Goal: Entertainment & Leisure: Consume media (video, audio)

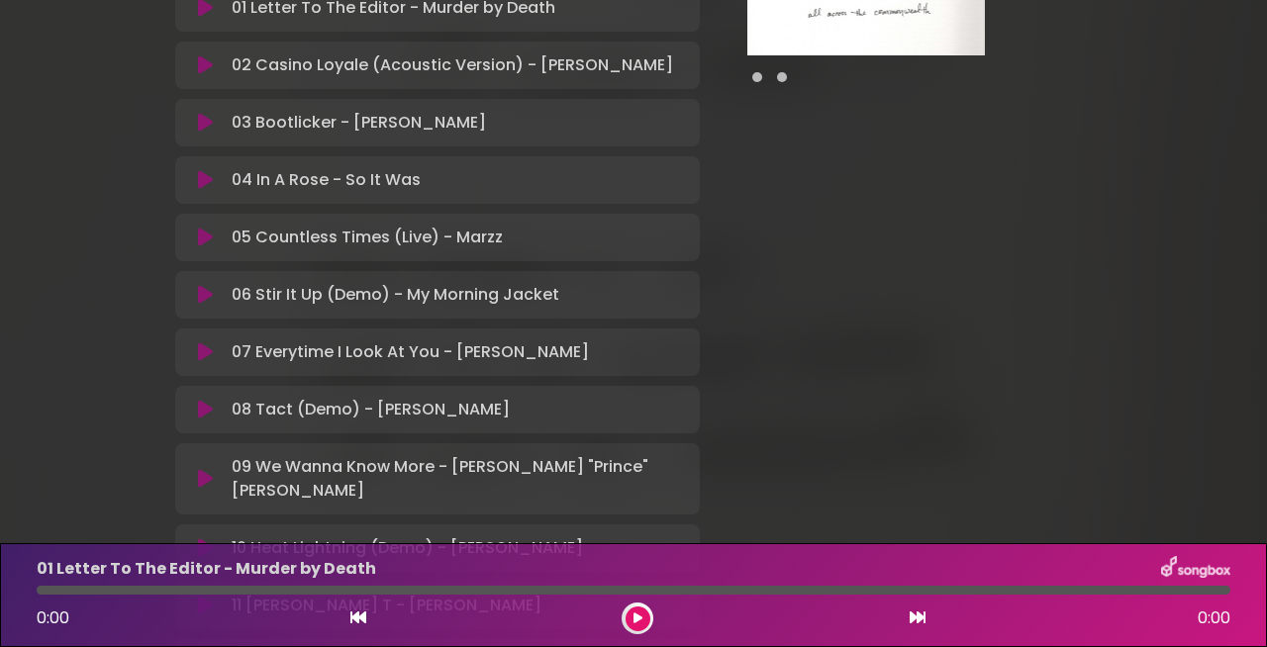
scroll to position [496, 0]
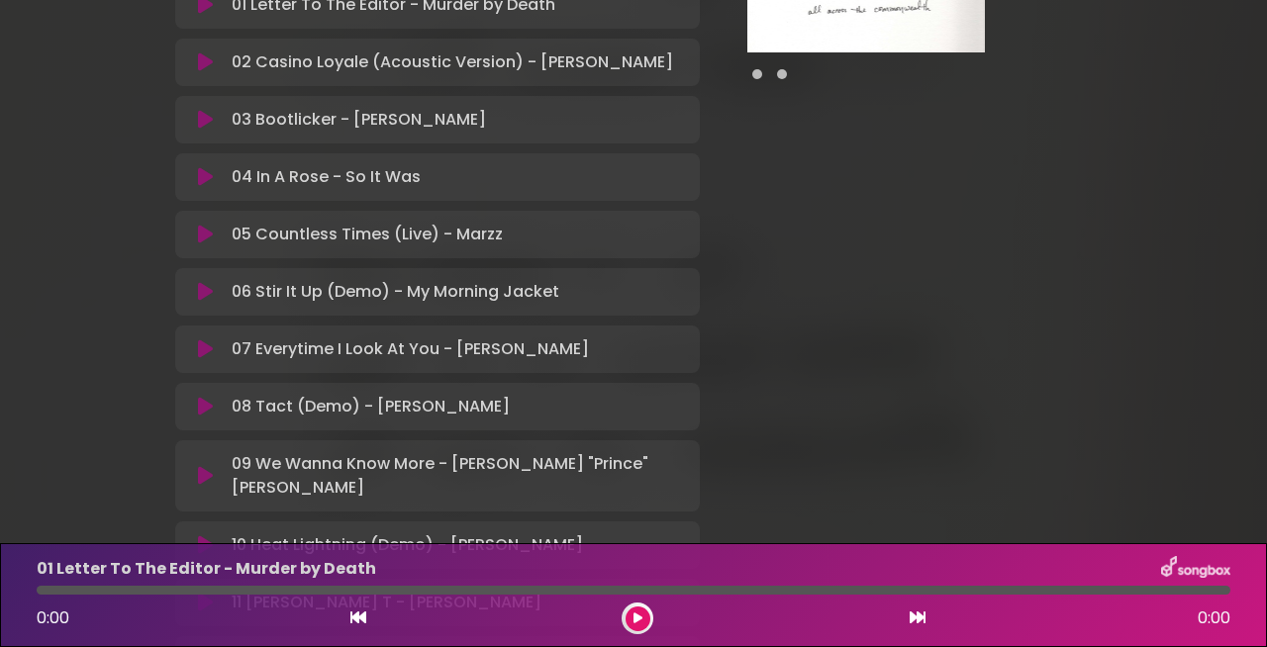
click at [204, 340] on icon at bounding box center [205, 350] width 15 height 20
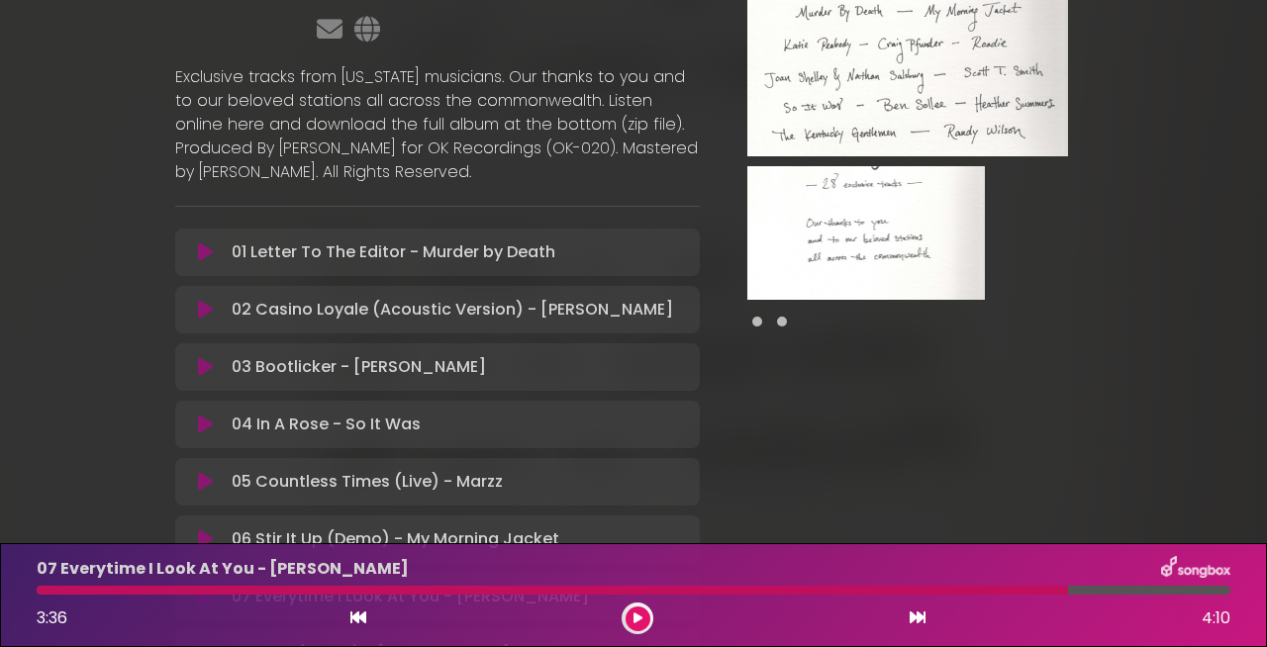
scroll to position [0, 0]
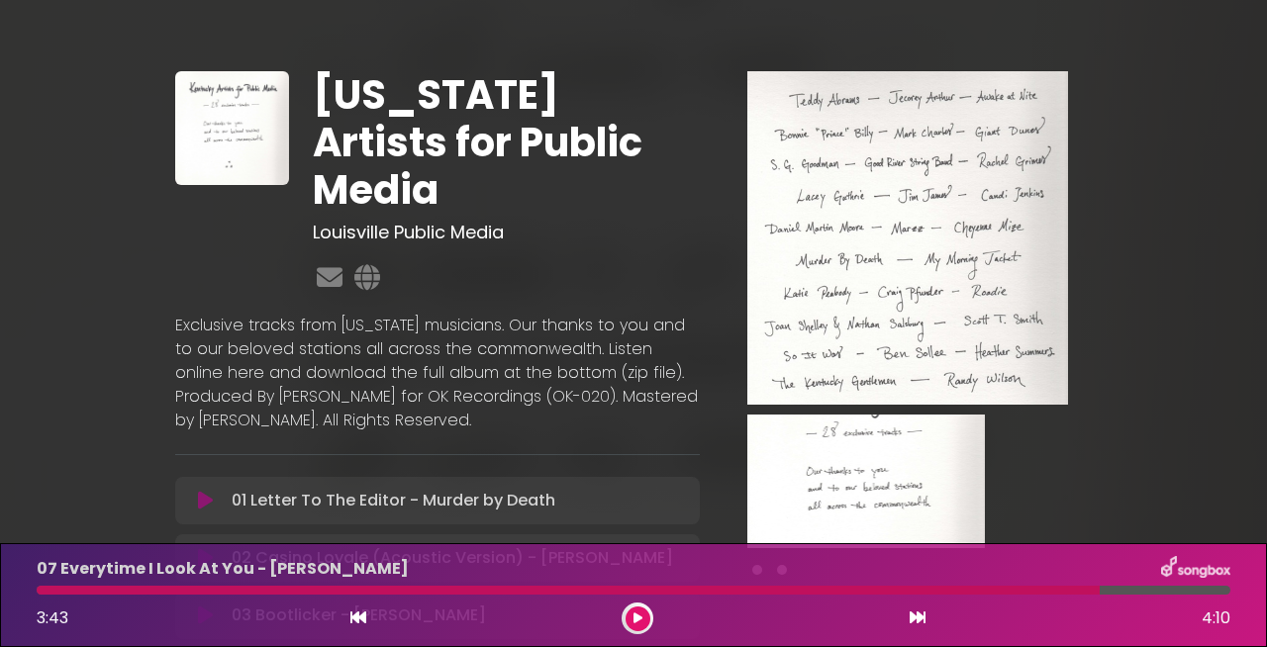
click at [645, 609] on button at bounding box center [638, 619] width 25 height 25
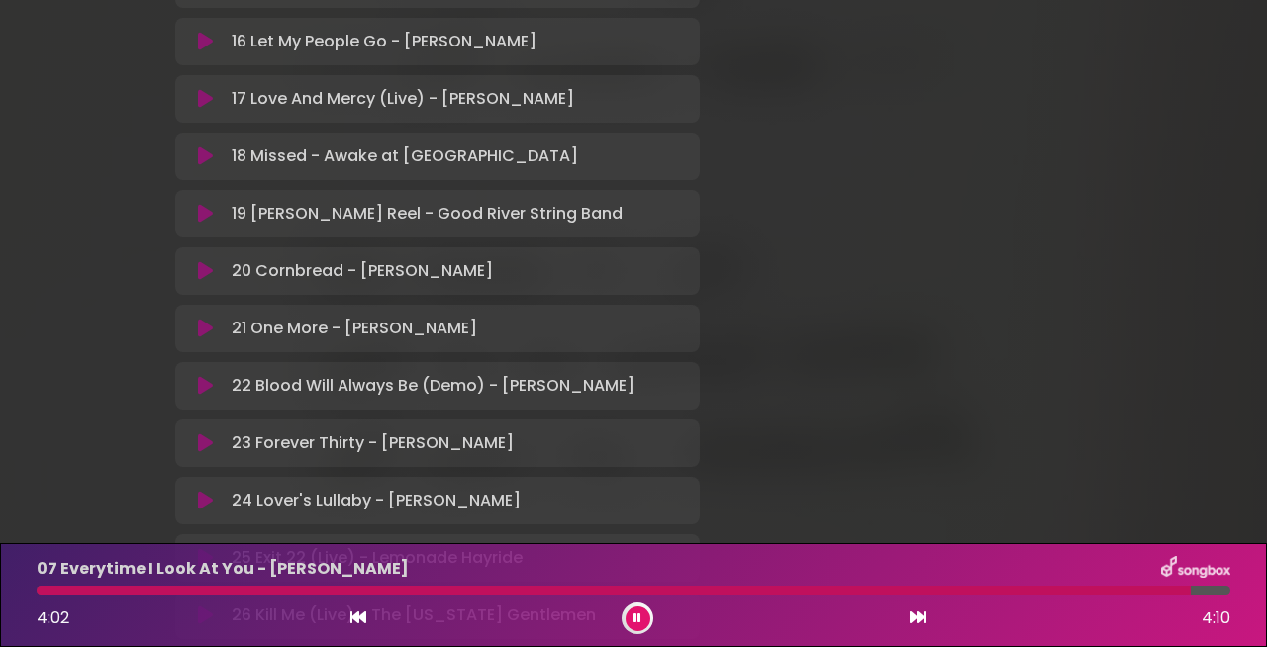
scroll to position [1345, 0]
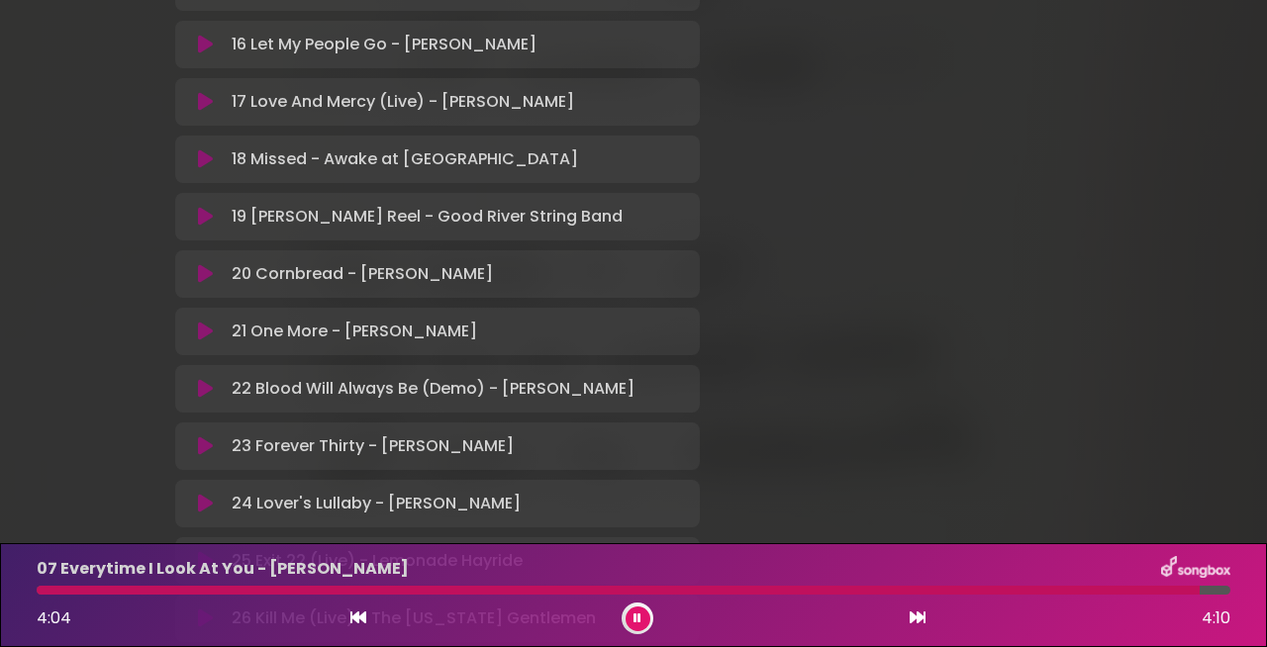
click at [212, 379] on icon at bounding box center [205, 389] width 15 height 20
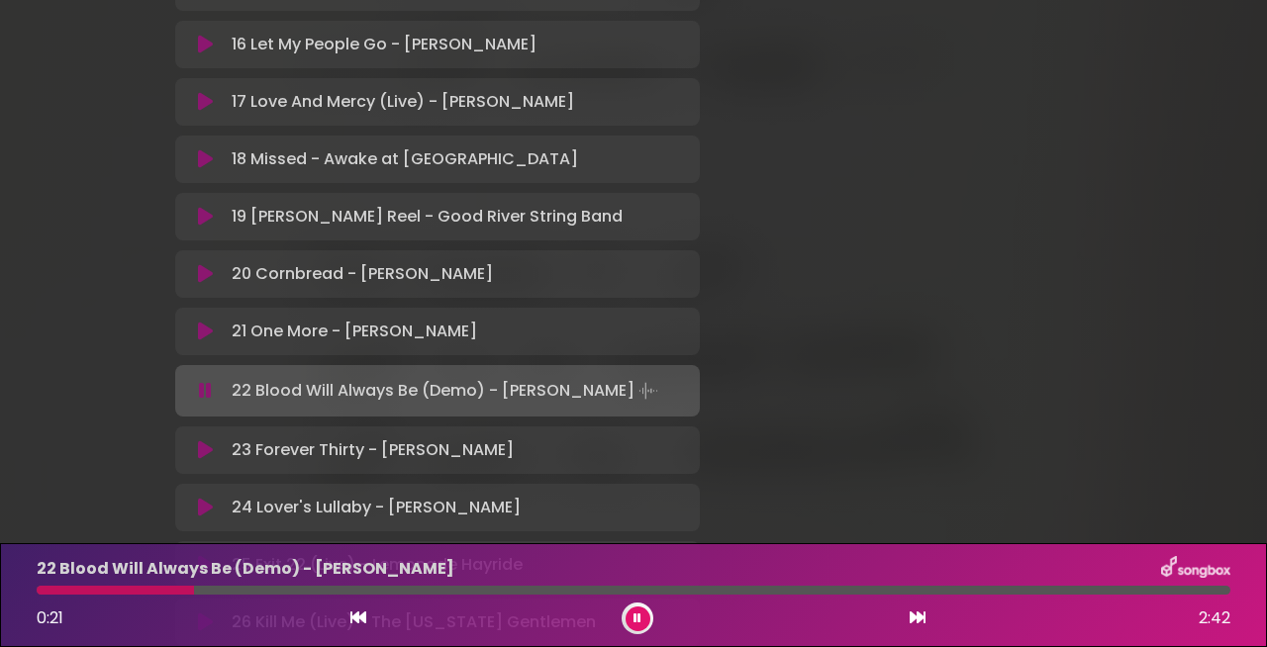
click at [204, 92] on icon at bounding box center [205, 102] width 15 height 20
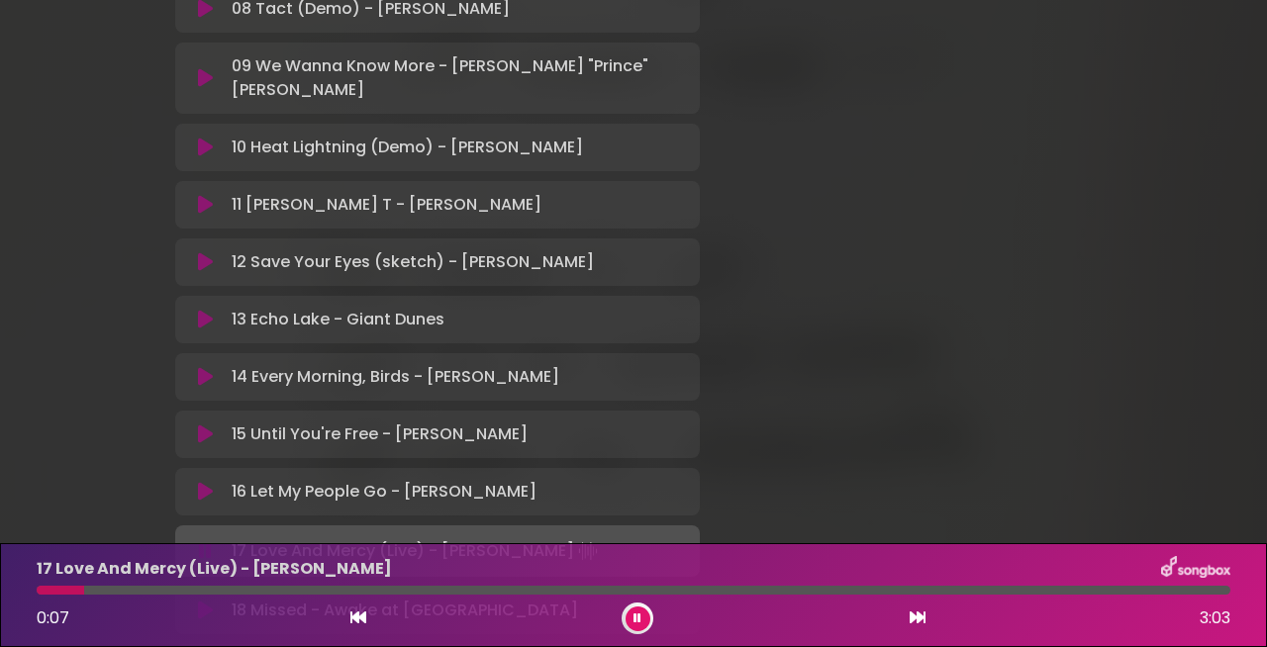
scroll to position [891, 0]
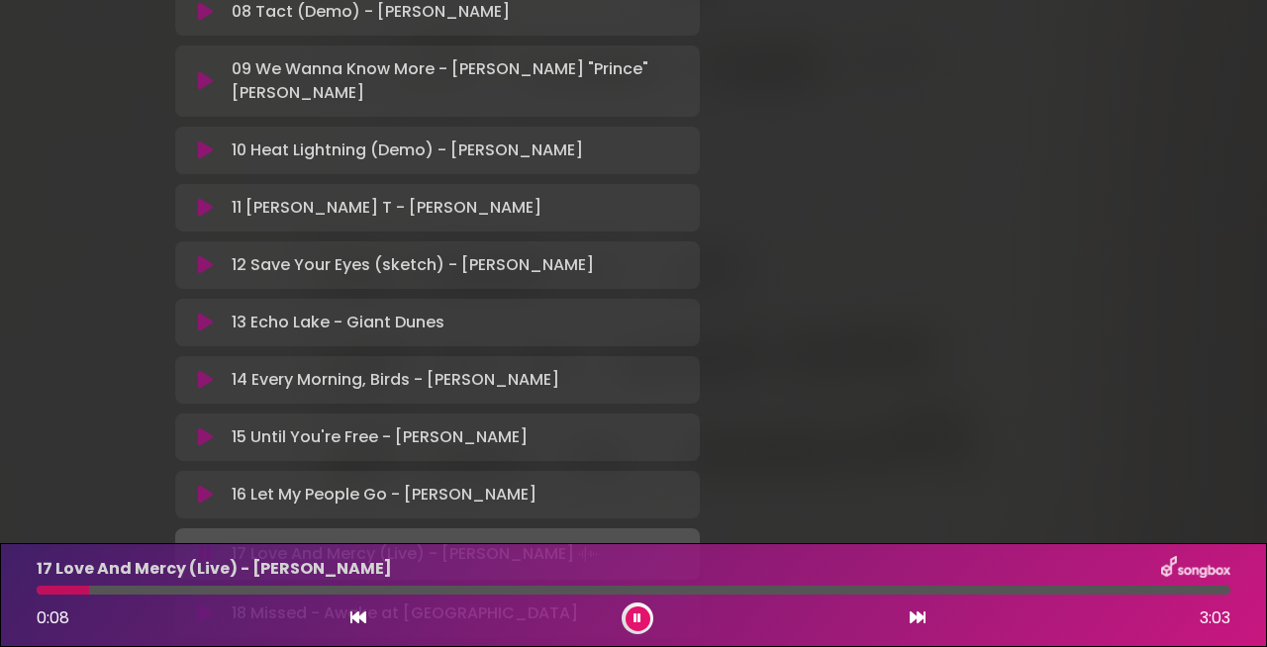
click at [202, 255] on icon at bounding box center [205, 265] width 15 height 20
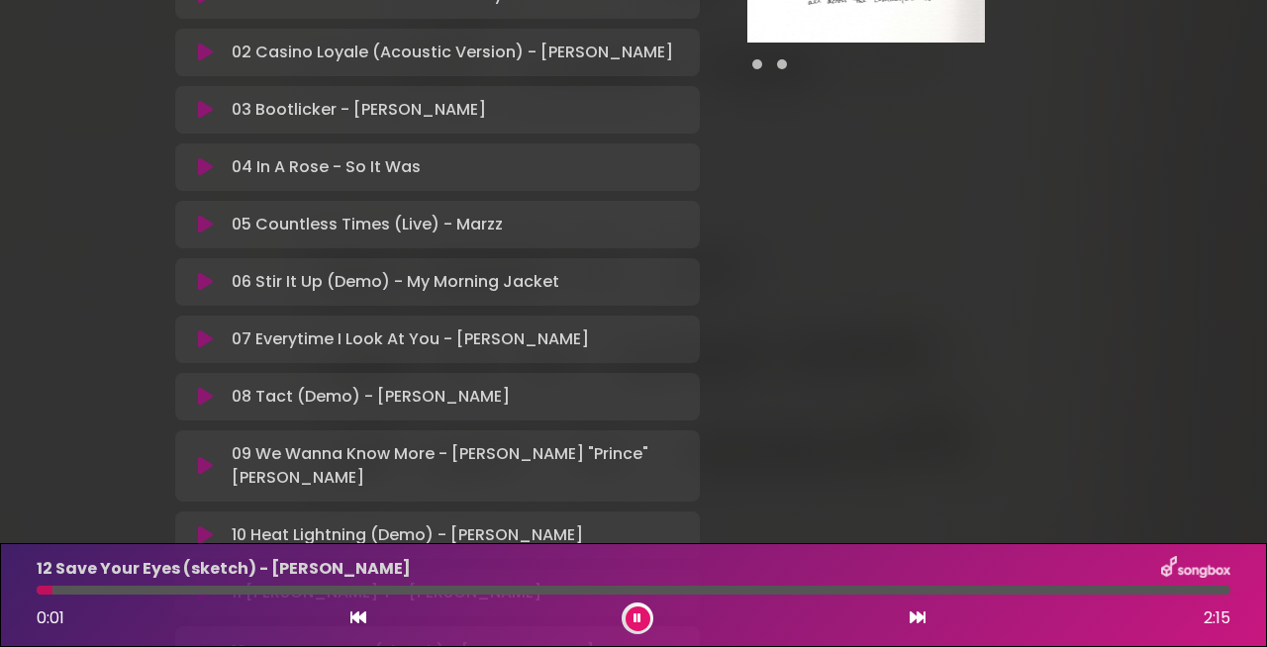
scroll to position [479, 0]
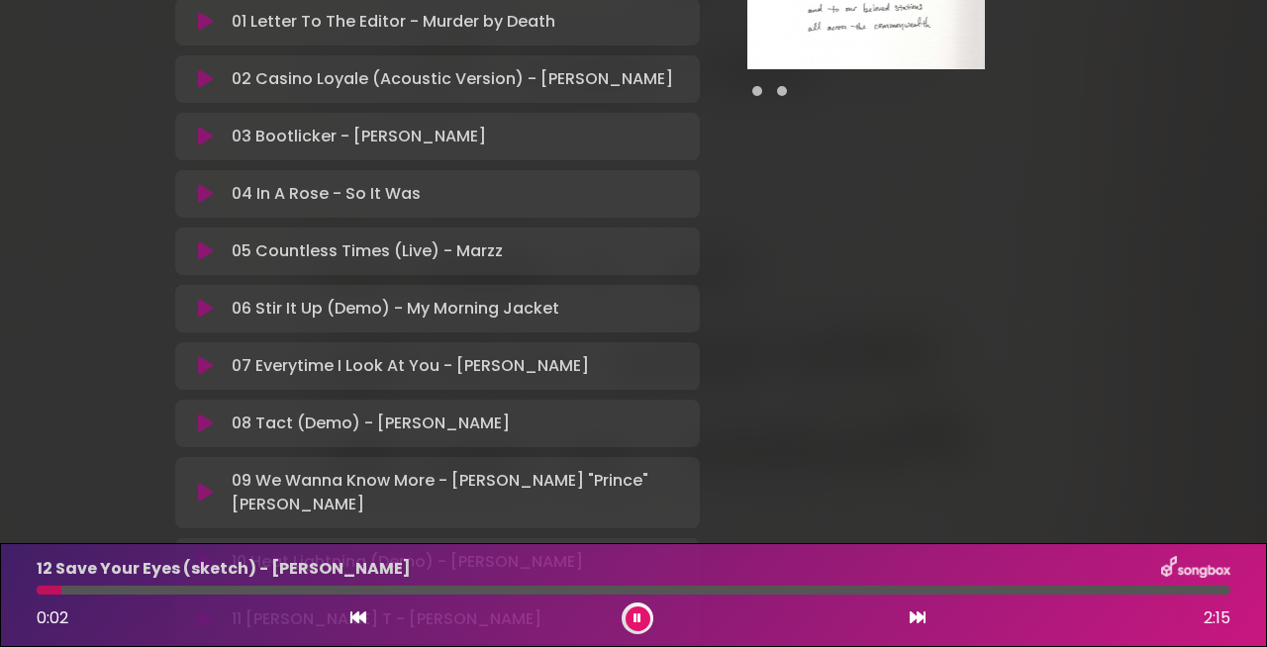
click at [203, 483] on icon at bounding box center [205, 493] width 15 height 20
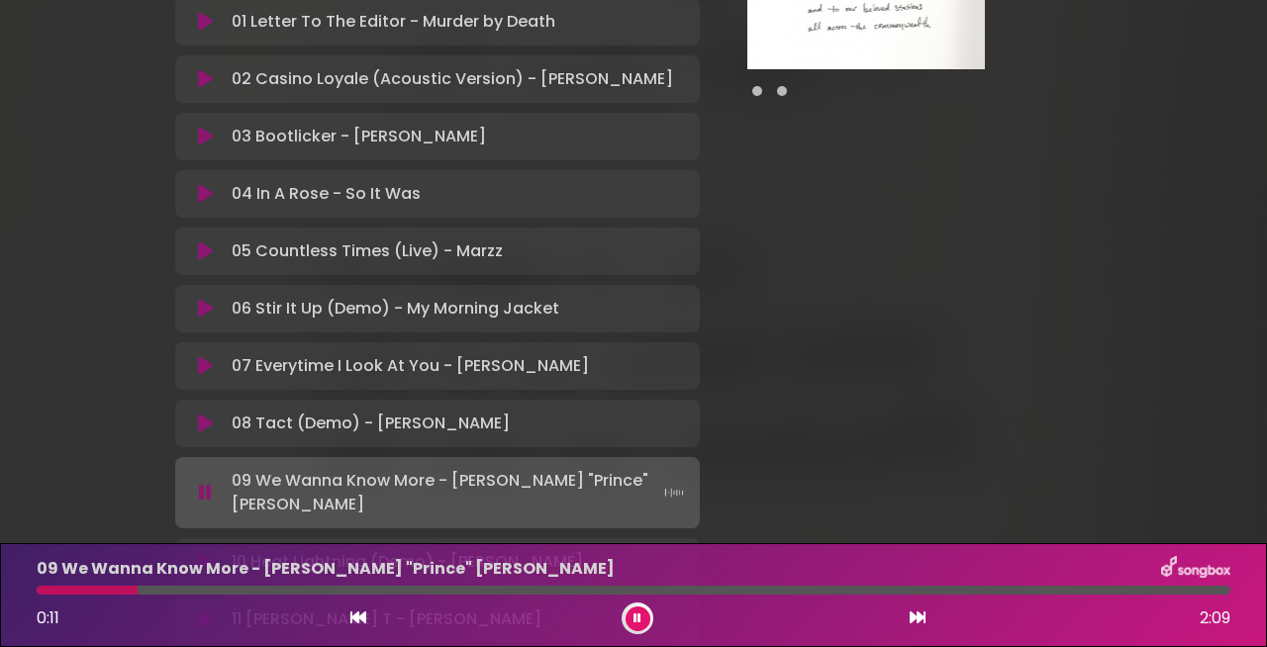
click at [207, 299] on icon at bounding box center [205, 309] width 15 height 20
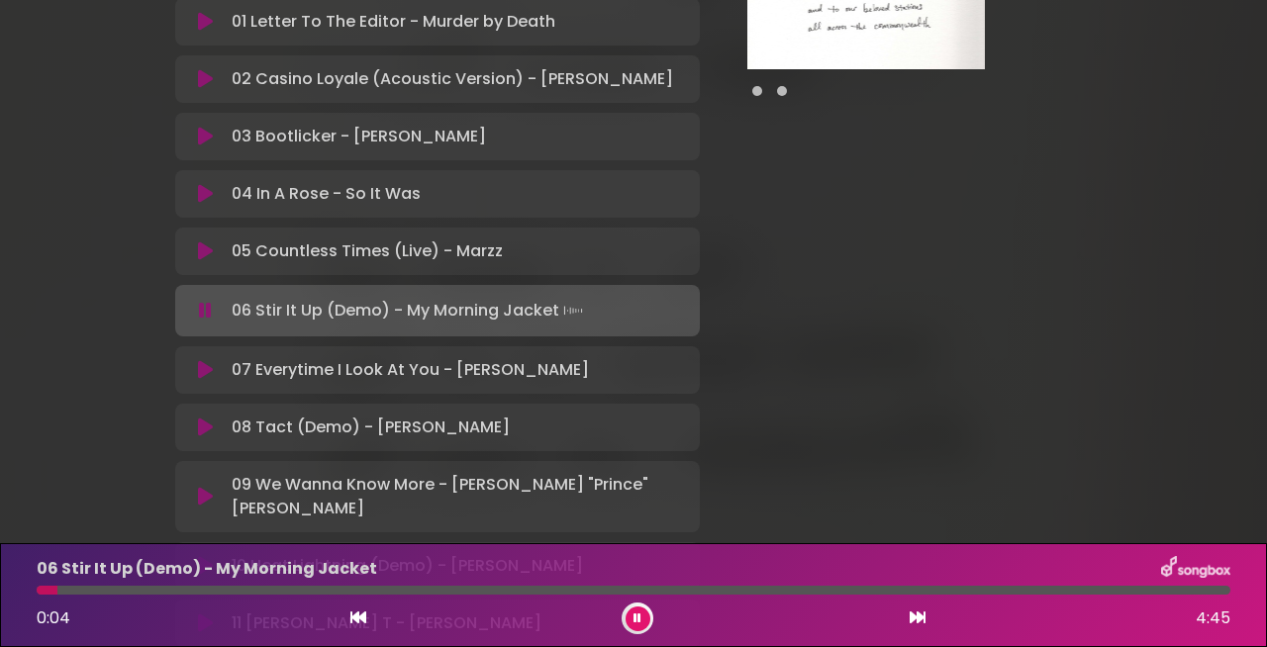
click at [231, 589] on div at bounding box center [634, 590] width 1194 height 9
click at [210, 360] on icon at bounding box center [205, 370] width 15 height 20
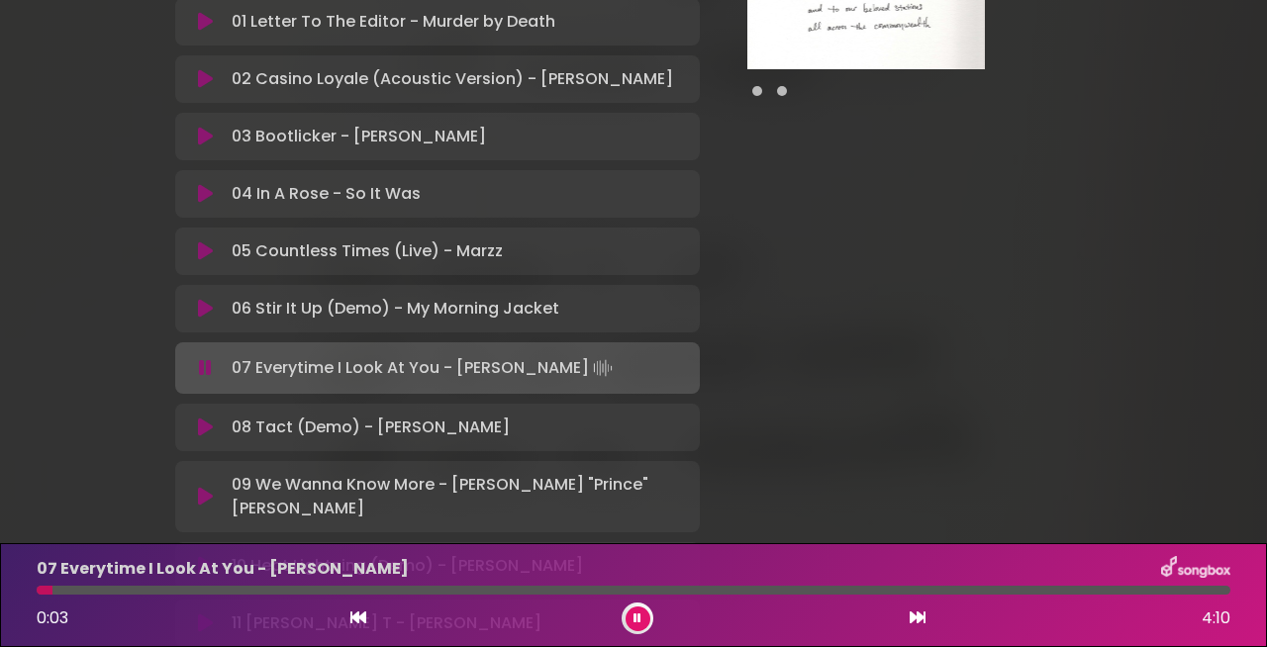
click at [206, 127] on icon at bounding box center [205, 137] width 15 height 20
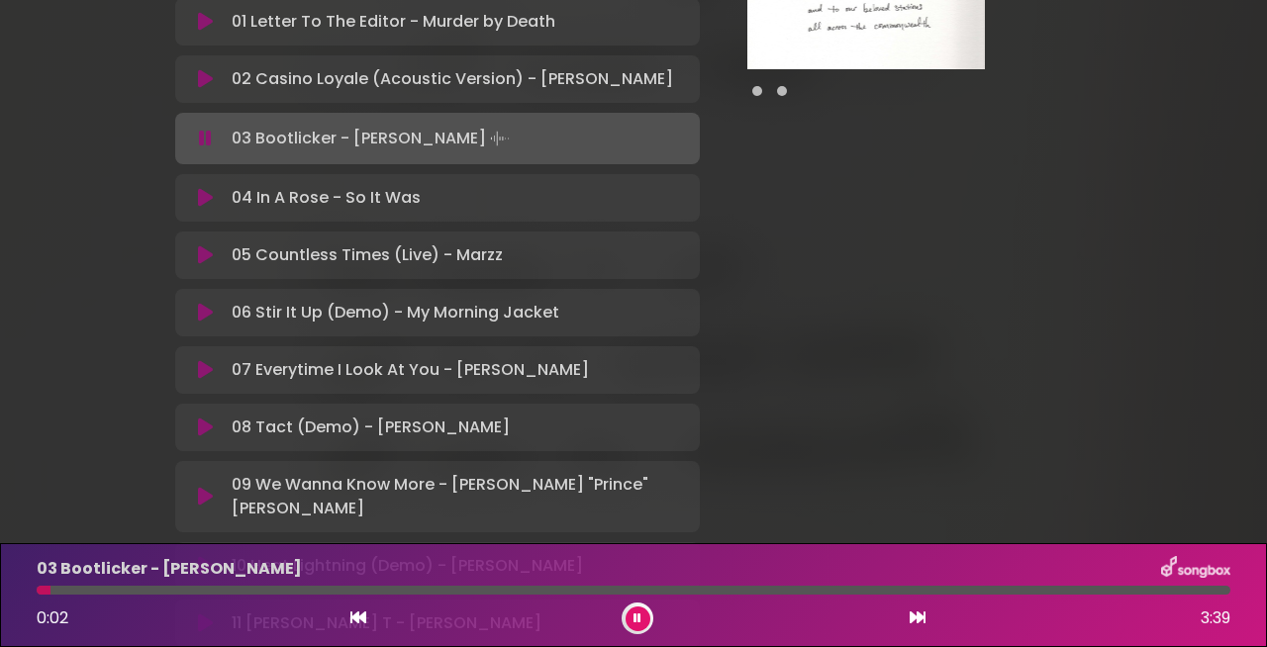
click at [288, 582] on div "03 Bootlicker - [PERSON_NAME] 0:02 3:39" at bounding box center [634, 595] width 1218 height 78
click at [291, 589] on div at bounding box center [634, 590] width 1194 height 9
click at [552, 593] on div at bounding box center [634, 590] width 1194 height 9
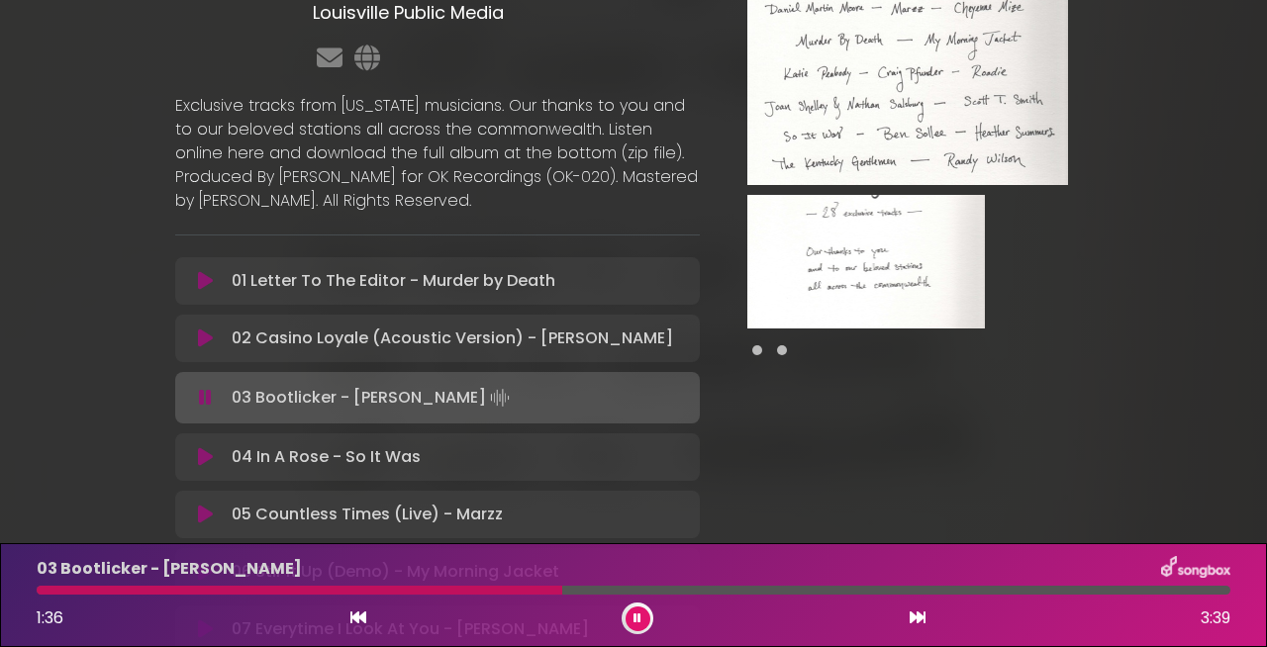
scroll to position [239, 0]
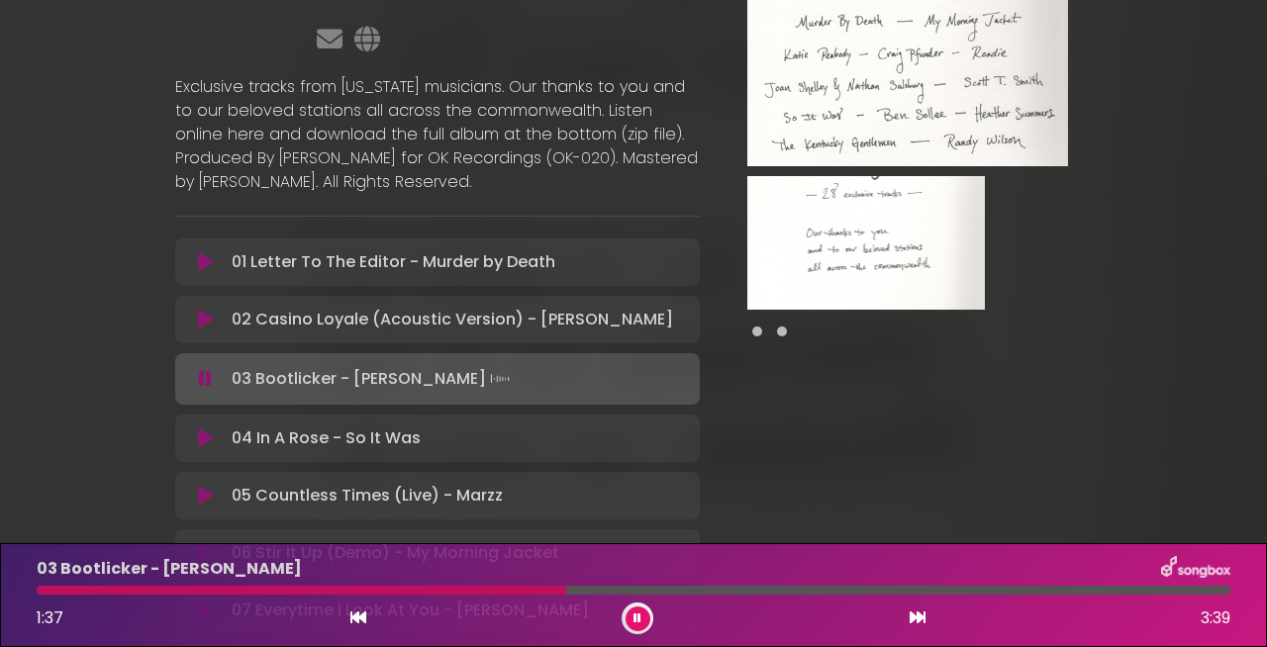
click at [208, 252] on icon at bounding box center [205, 262] width 15 height 20
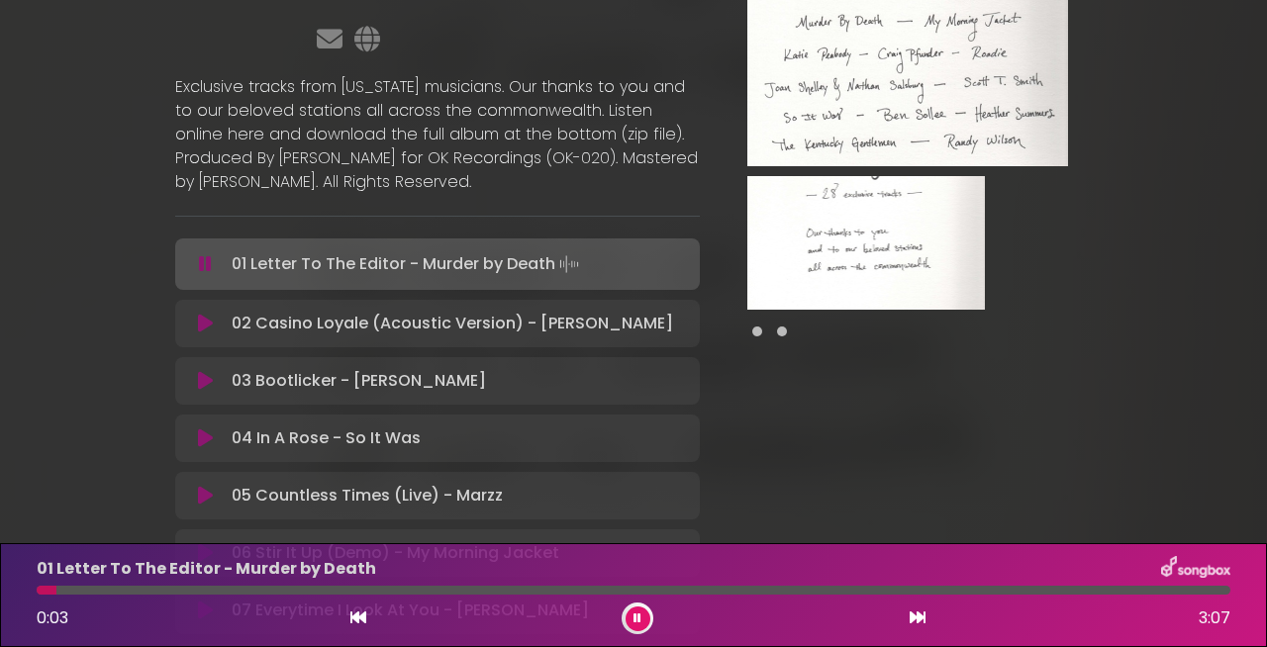
click at [312, 592] on div at bounding box center [634, 590] width 1194 height 9
click at [207, 314] on icon at bounding box center [205, 324] width 15 height 20
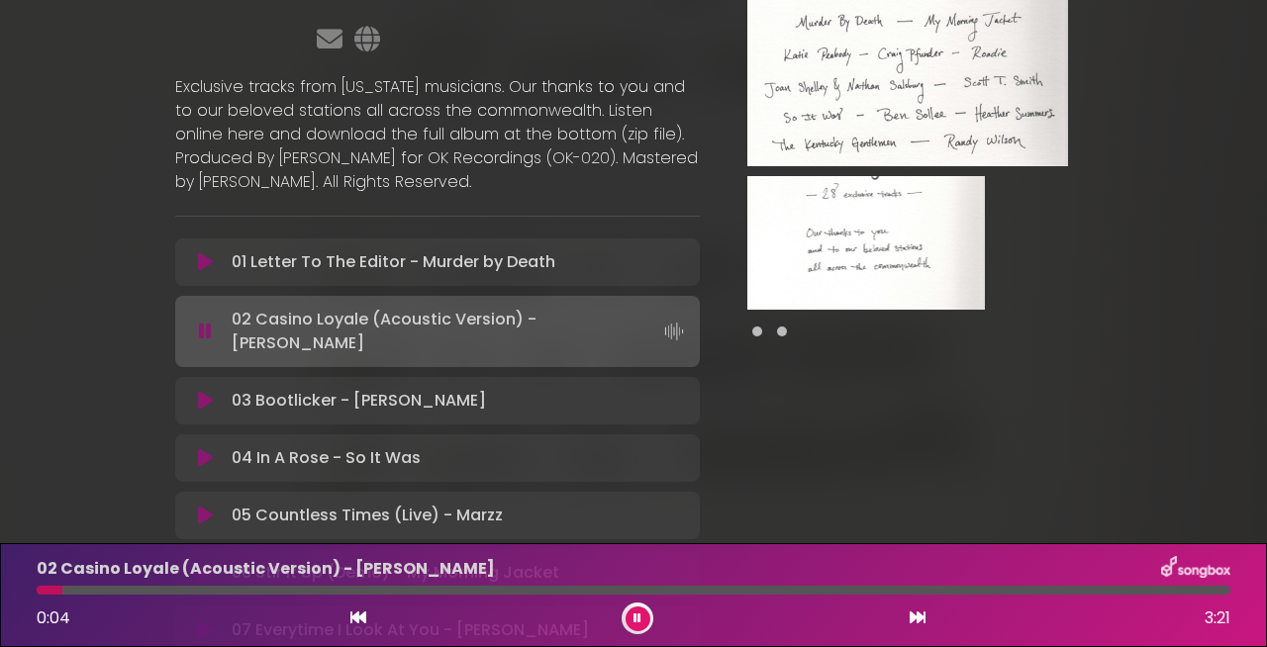
click at [433, 591] on div at bounding box center [634, 590] width 1194 height 9
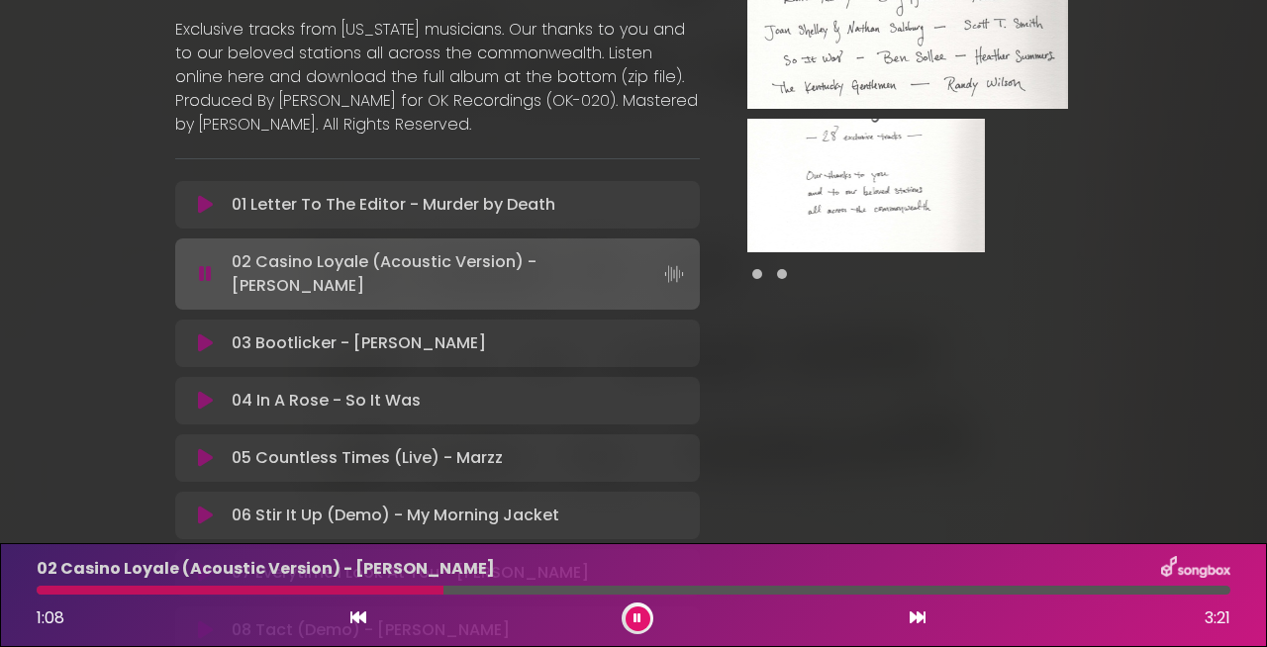
scroll to position [306, 0]
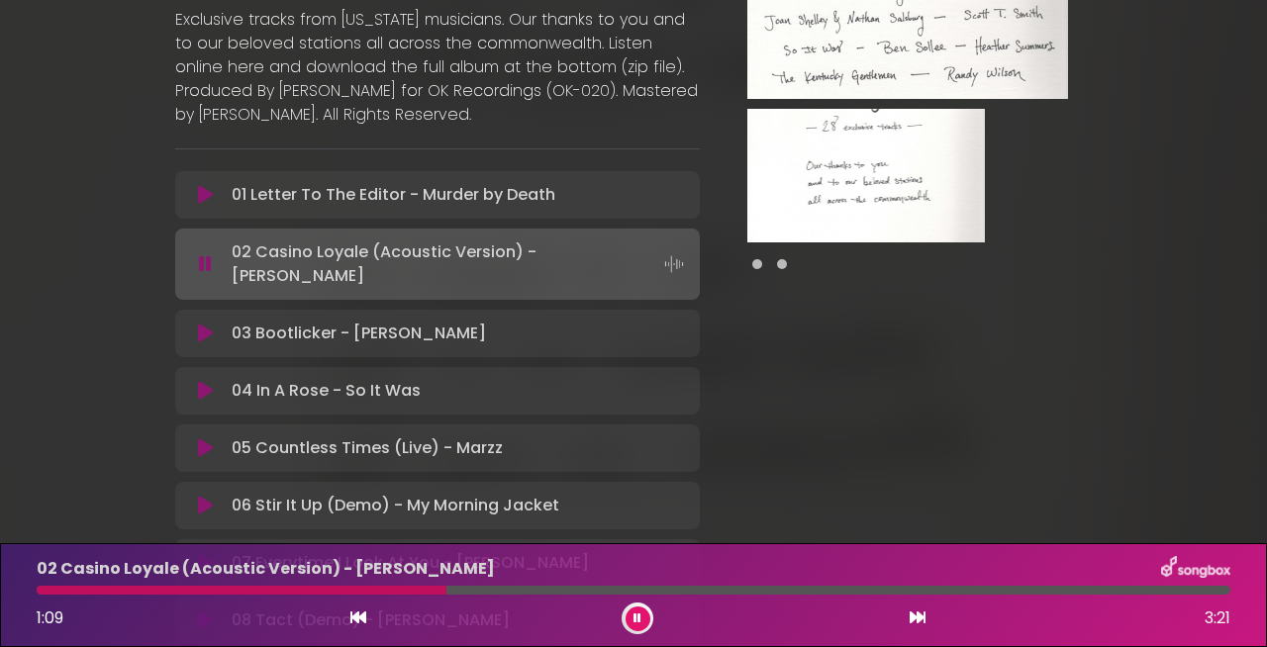
click at [202, 381] on icon at bounding box center [205, 391] width 15 height 20
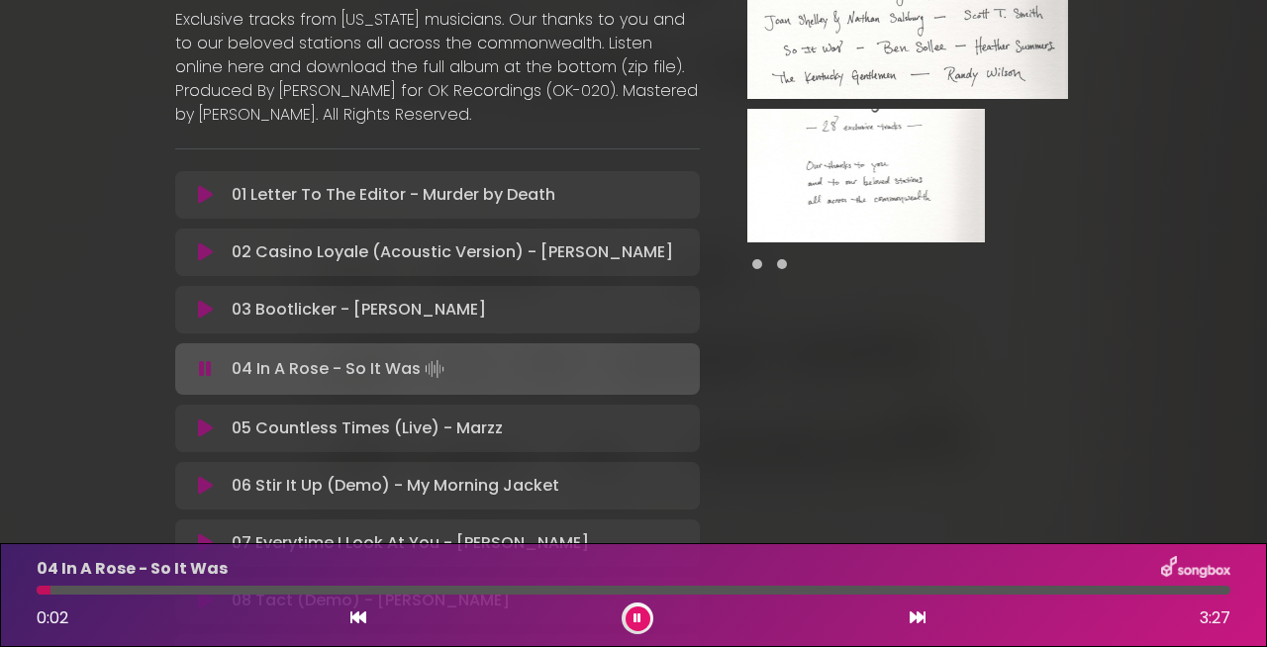
click at [353, 585] on div "04 In A Rose - So It Was 0:02 3:27" at bounding box center [634, 595] width 1218 height 78
click at [356, 594] on div at bounding box center [634, 590] width 1194 height 9
click at [206, 419] on icon at bounding box center [205, 429] width 15 height 20
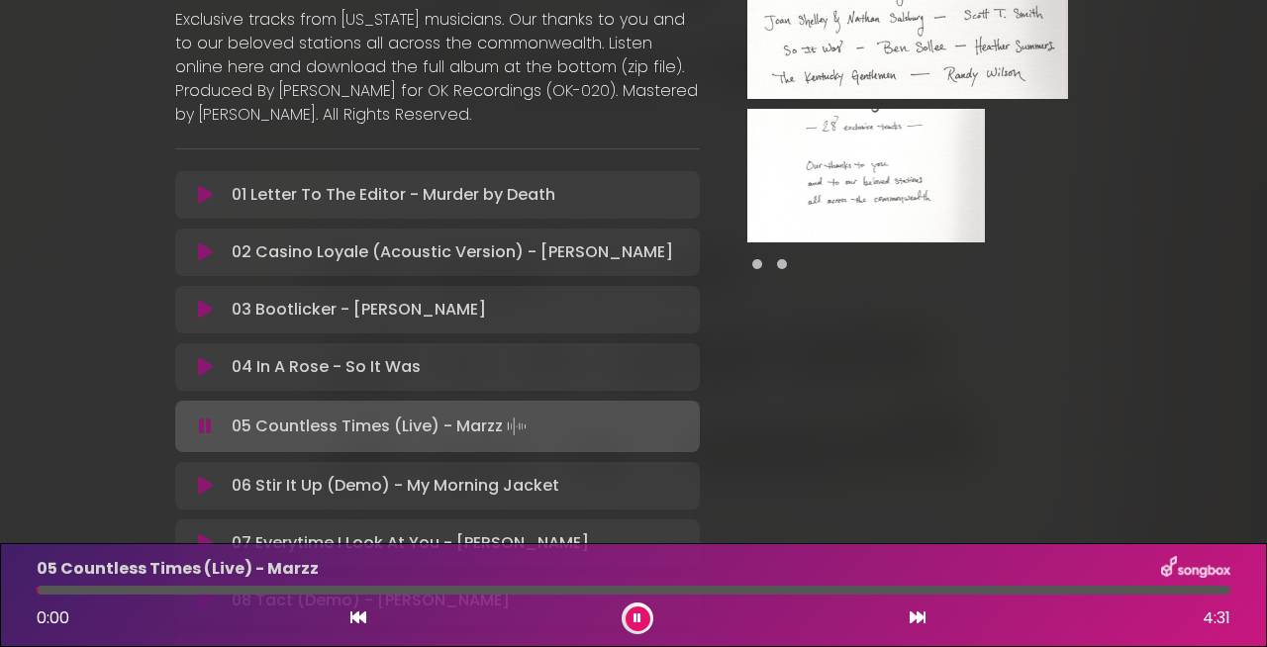
click at [406, 589] on div at bounding box center [634, 590] width 1194 height 9
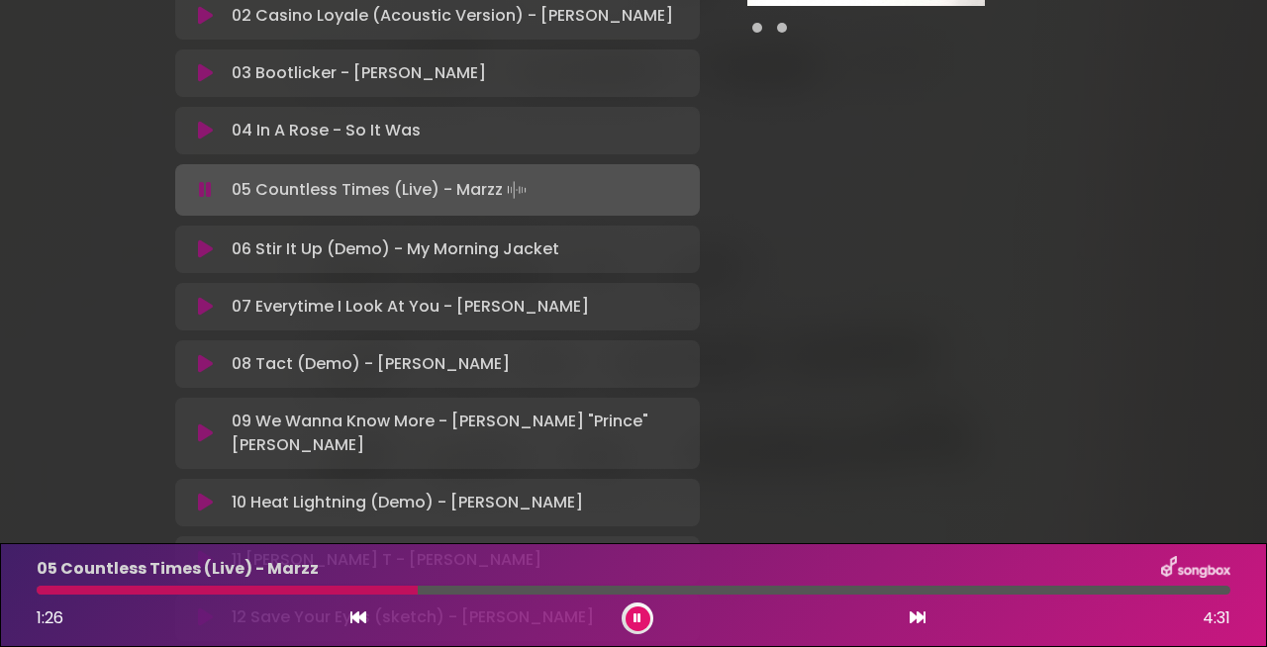
scroll to position [546, 0]
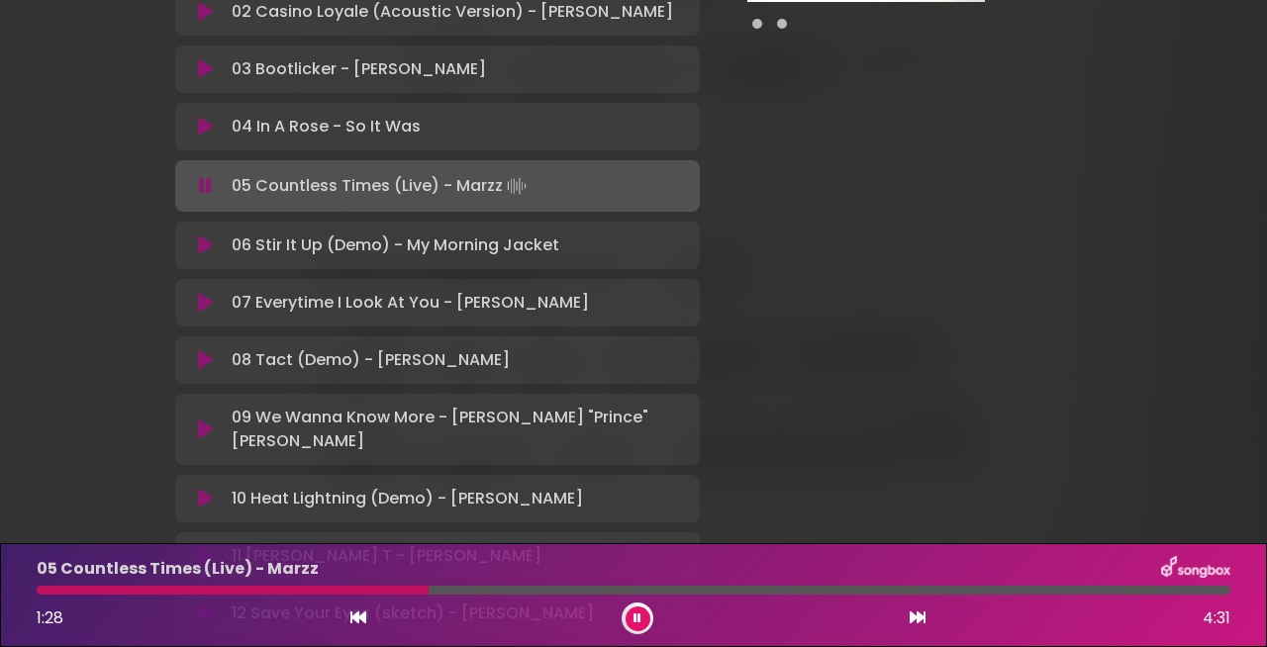
click at [203, 350] on icon at bounding box center [205, 360] width 15 height 20
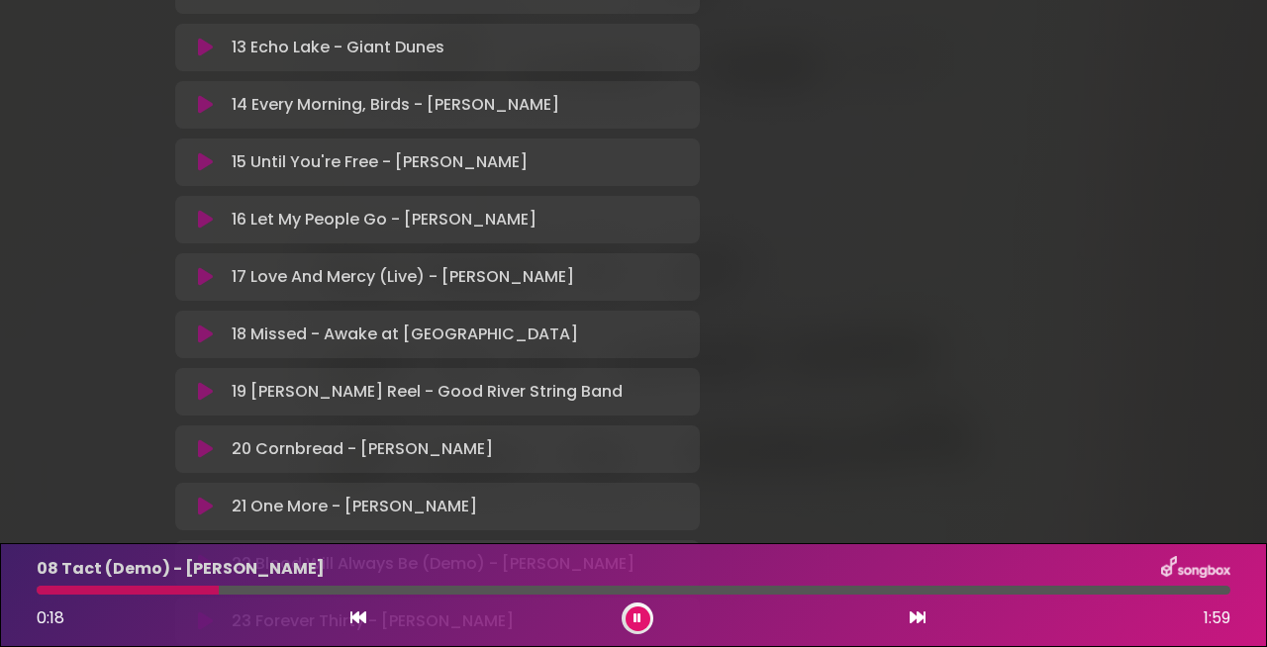
scroll to position [1174, 0]
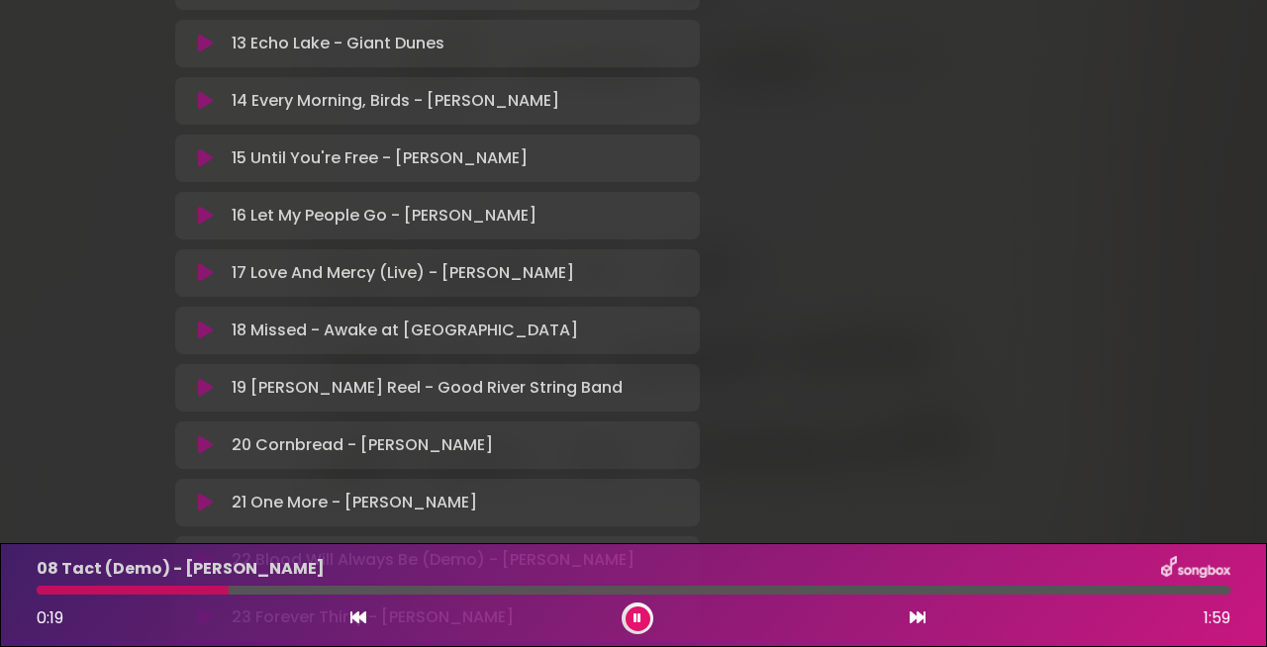
click at [204, 148] on icon at bounding box center [205, 158] width 15 height 20
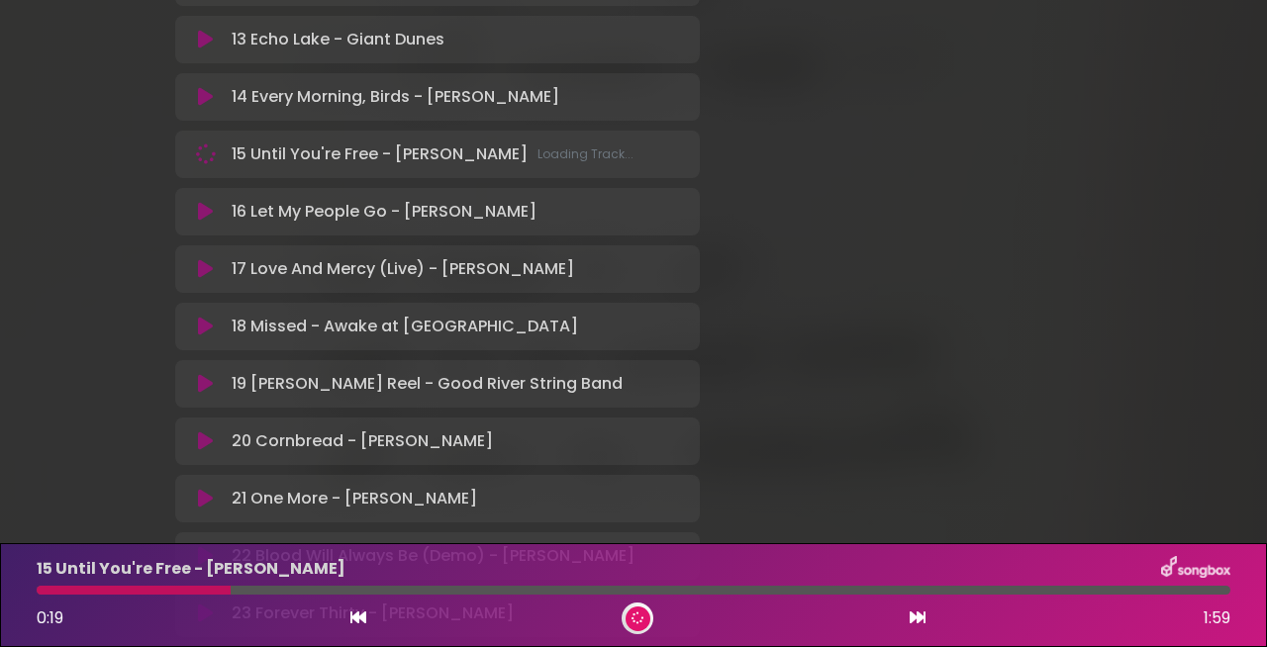
scroll to position [1170, 0]
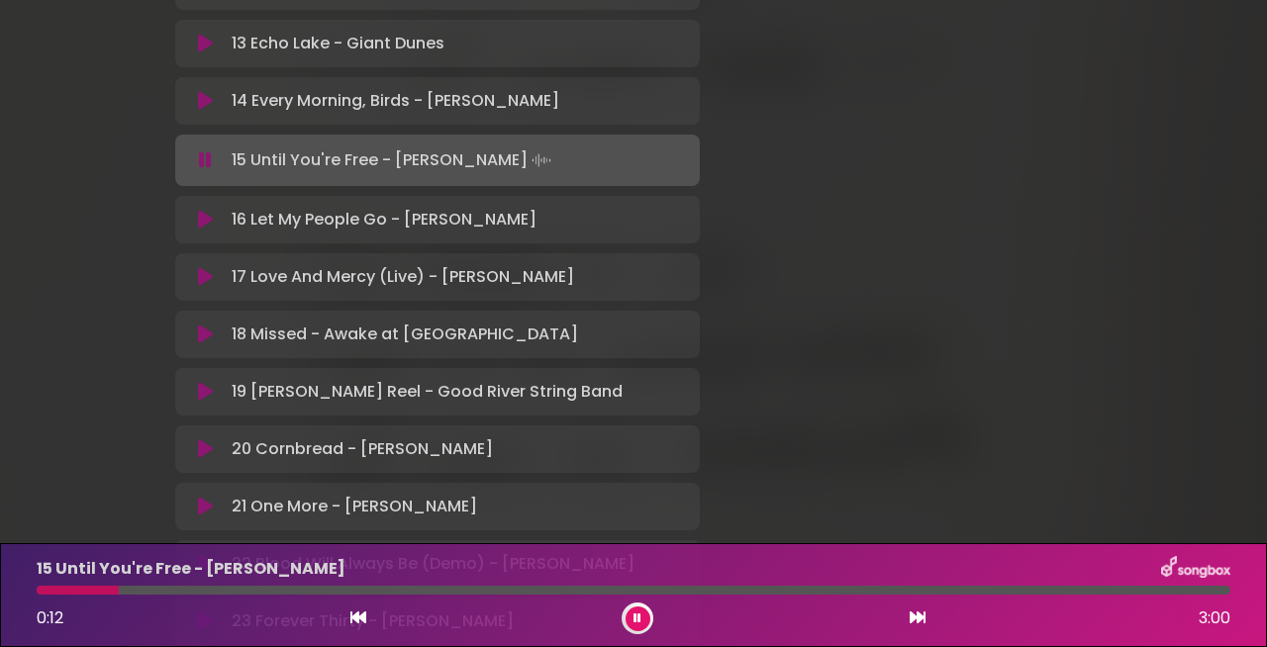
click at [457, 587] on div at bounding box center [634, 590] width 1194 height 9
click at [640, 590] on div at bounding box center [634, 590] width 1194 height 9
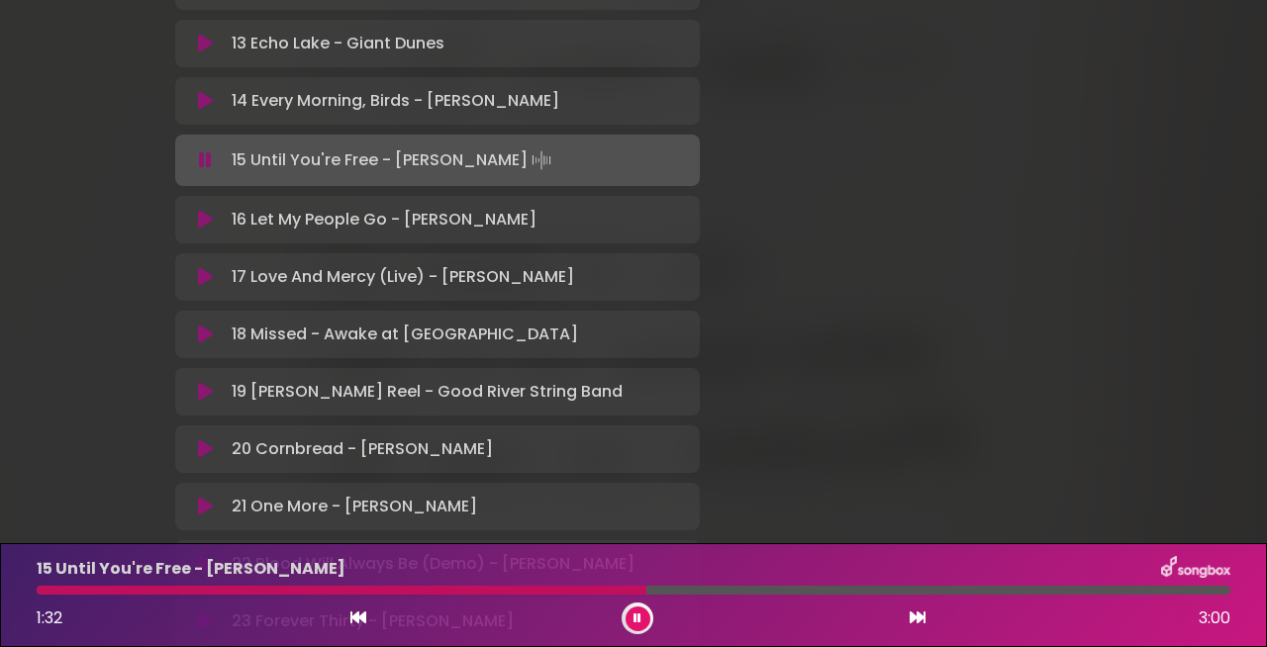
click at [845, 591] on div at bounding box center [634, 590] width 1194 height 9
click at [993, 591] on div at bounding box center [634, 590] width 1194 height 9
click at [202, 210] on icon at bounding box center [205, 220] width 15 height 20
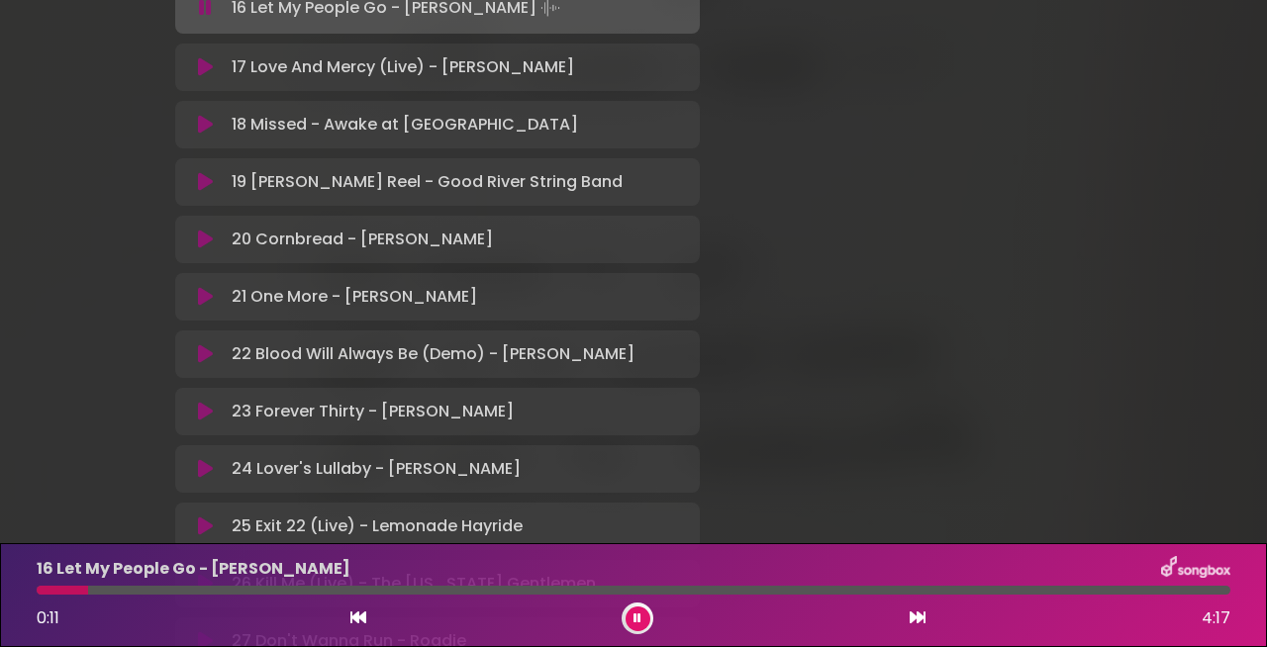
scroll to position [1382, 0]
click at [202, 400] on icon at bounding box center [205, 410] width 15 height 20
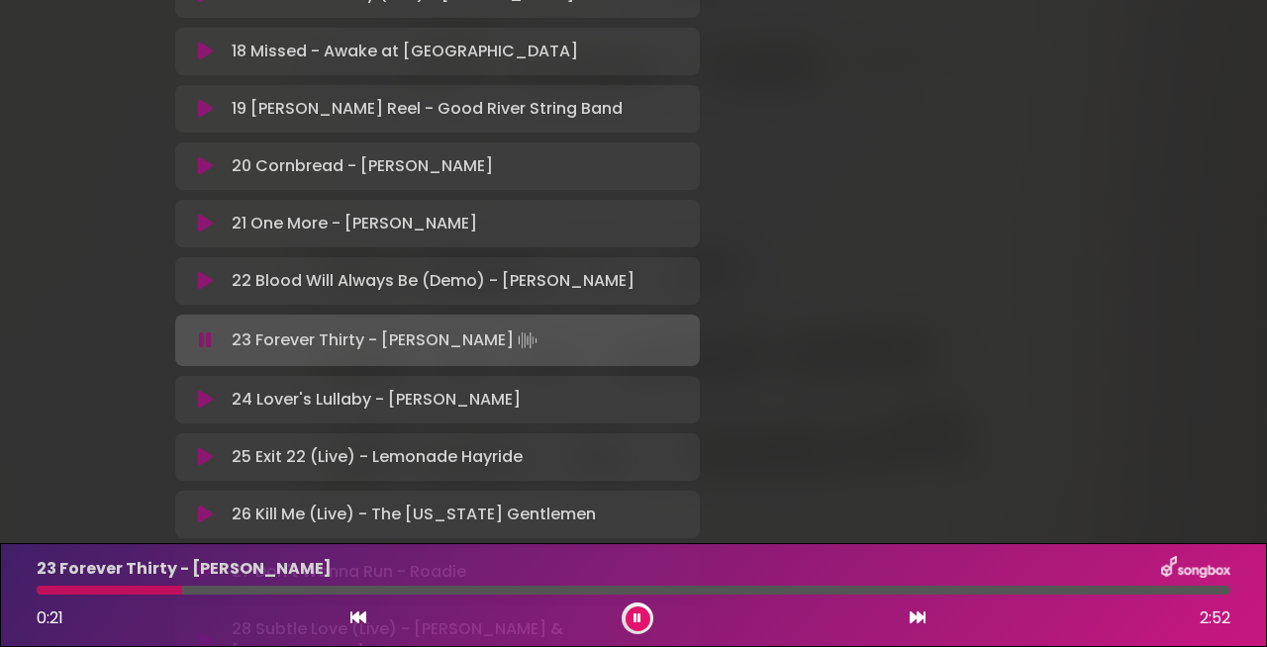
scroll to position [1454, 0]
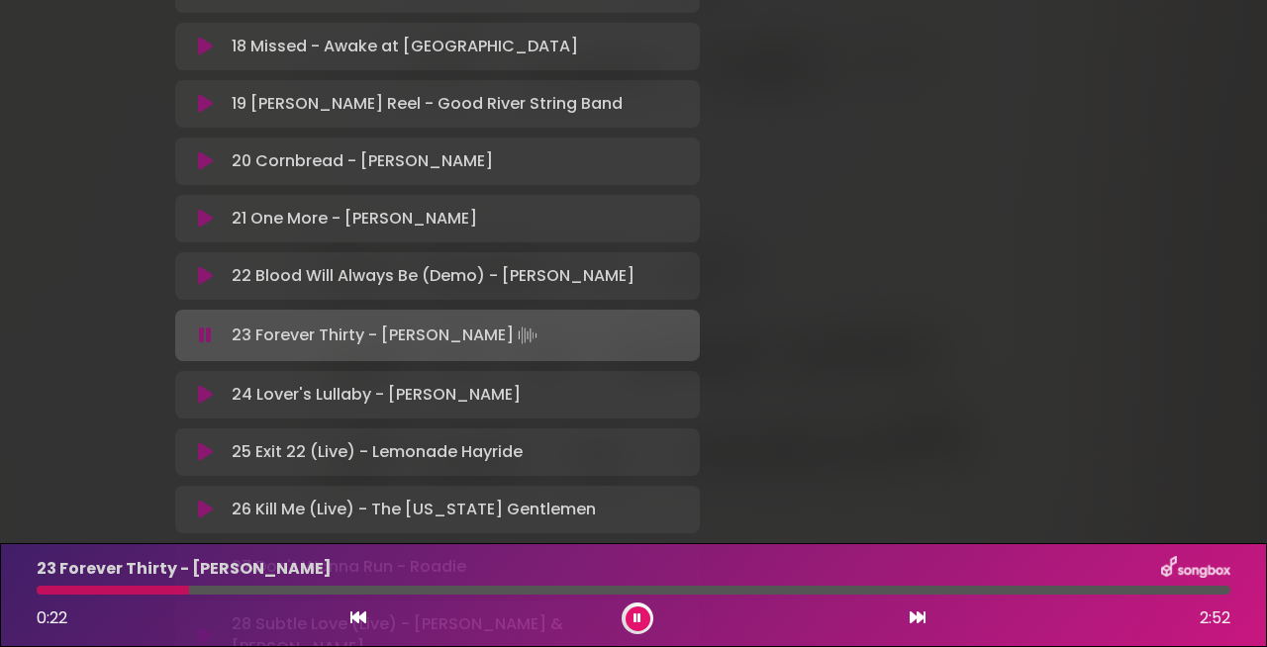
click at [202, 385] on icon at bounding box center [205, 395] width 15 height 20
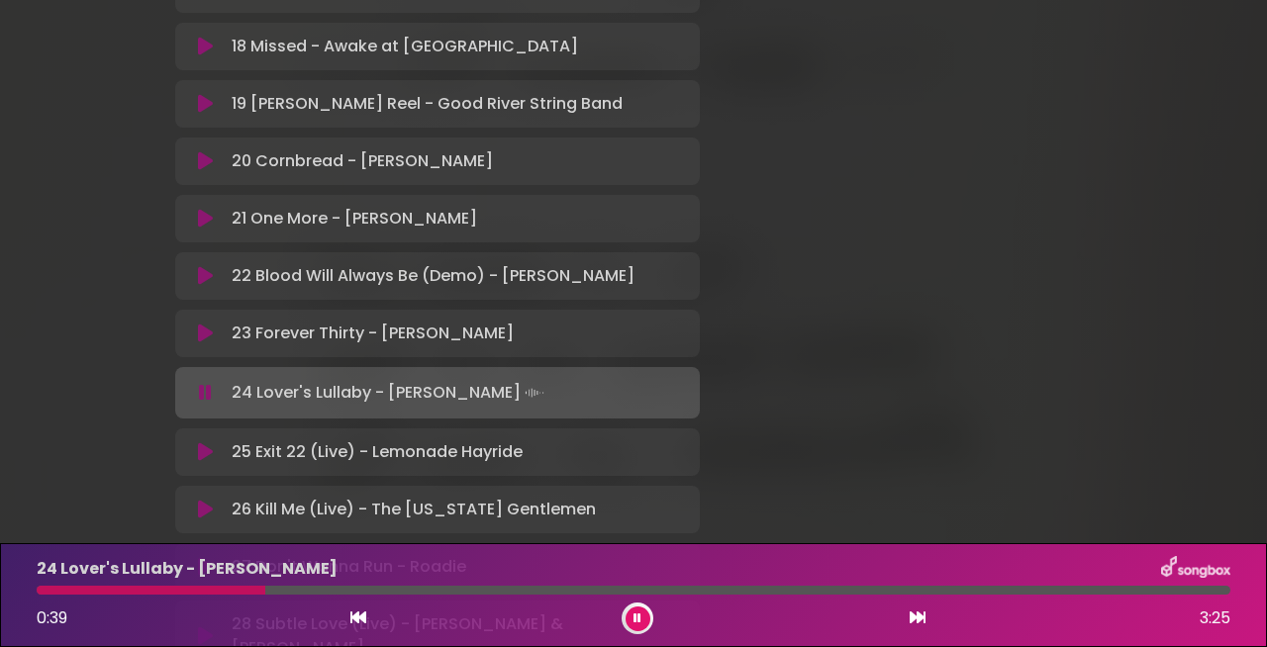
click at [265, 589] on div at bounding box center [634, 590] width 1194 height 9
click at [203, 557] on icon at bounding box center [205, 567] width 15 height 20
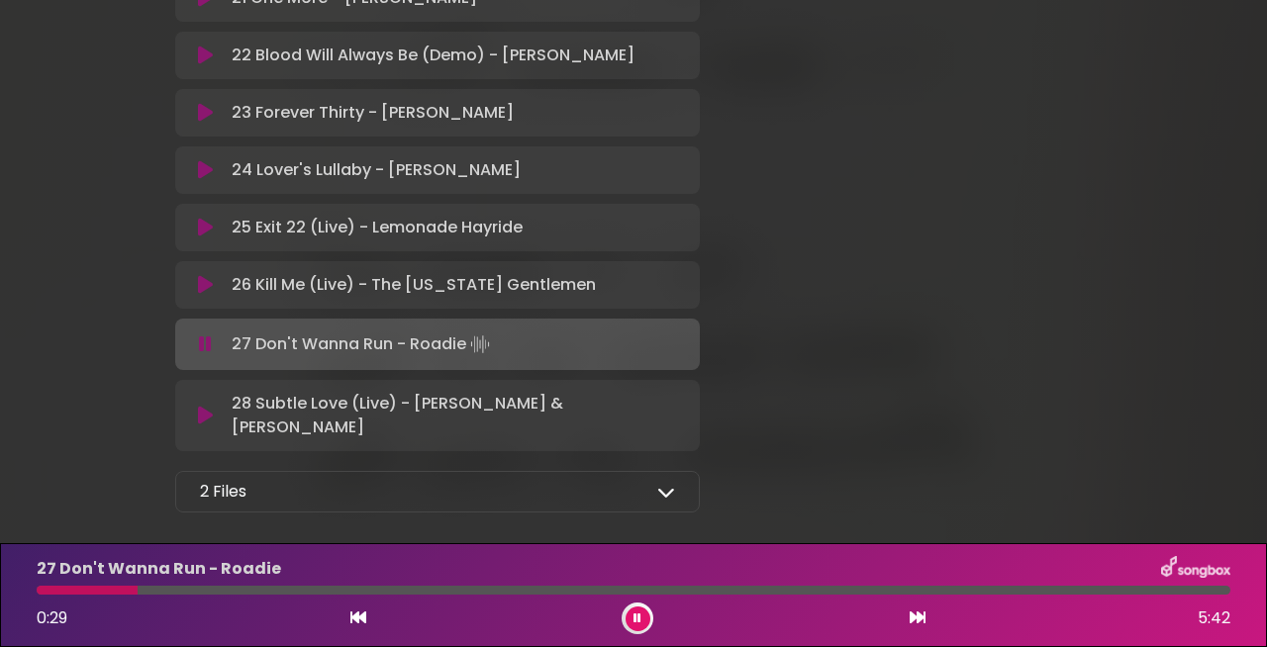
click at [198, 406] on icon at bounding box center [205, 416] width 15 height 20
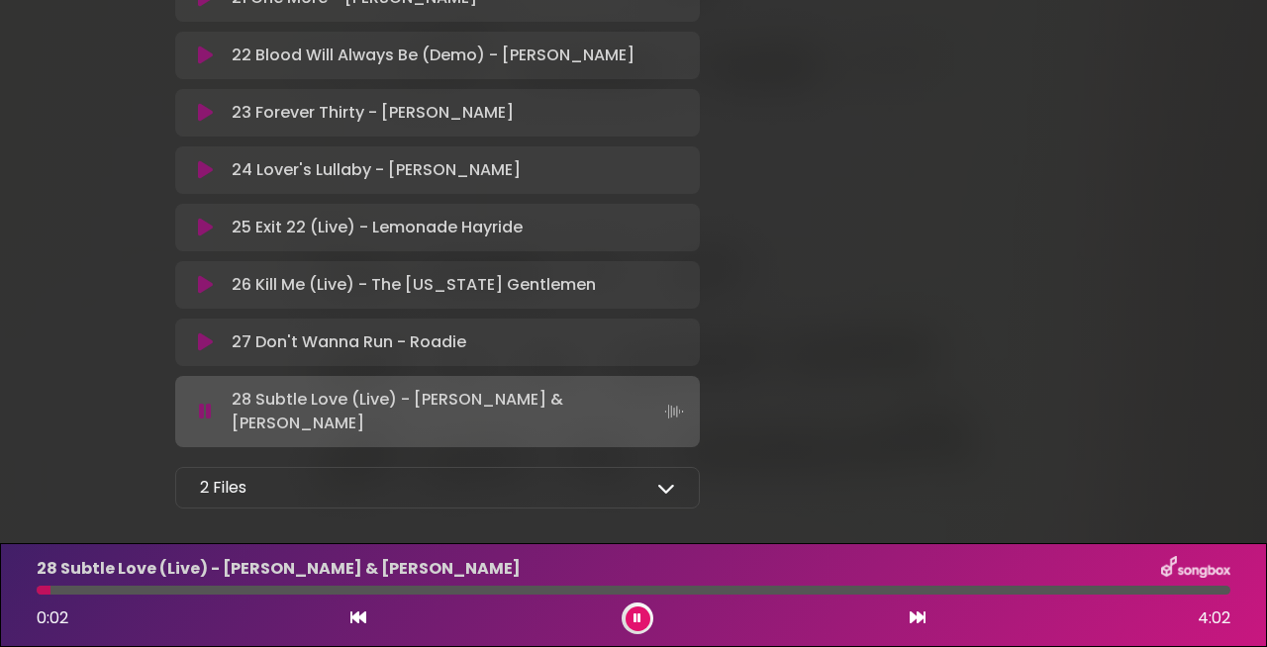
click at [253, 594] on div at bounding box center [634, 590] width 1194 height 9
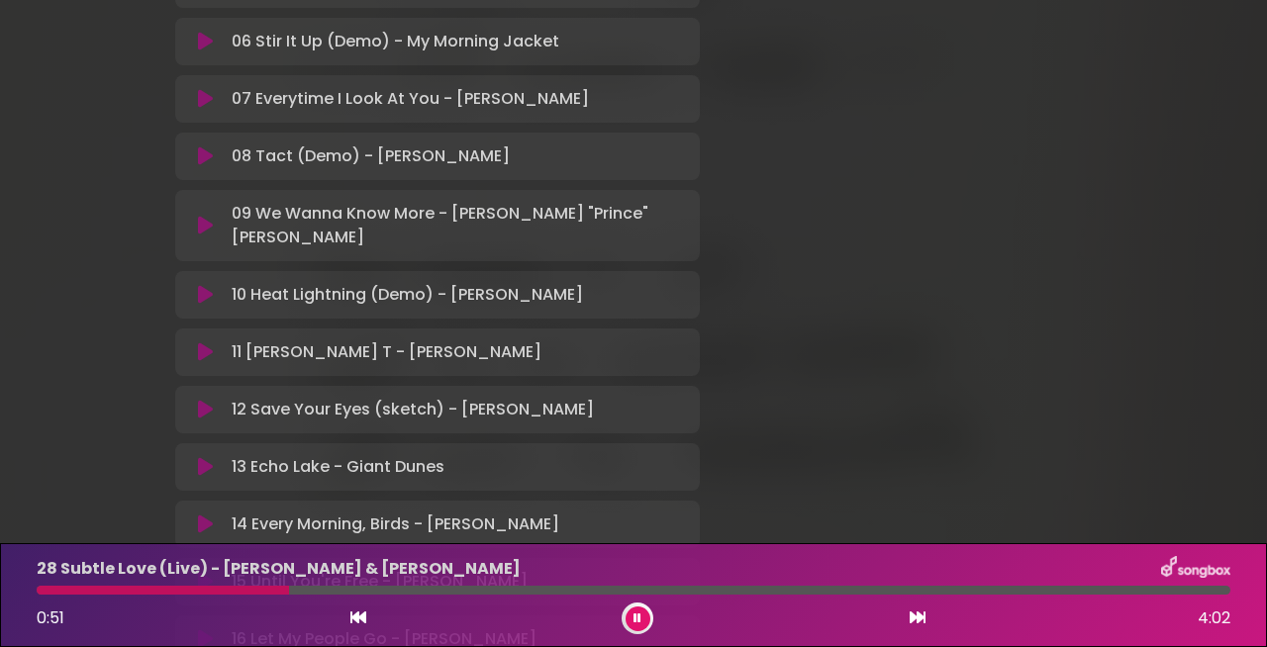
scroll to position [743, 0]
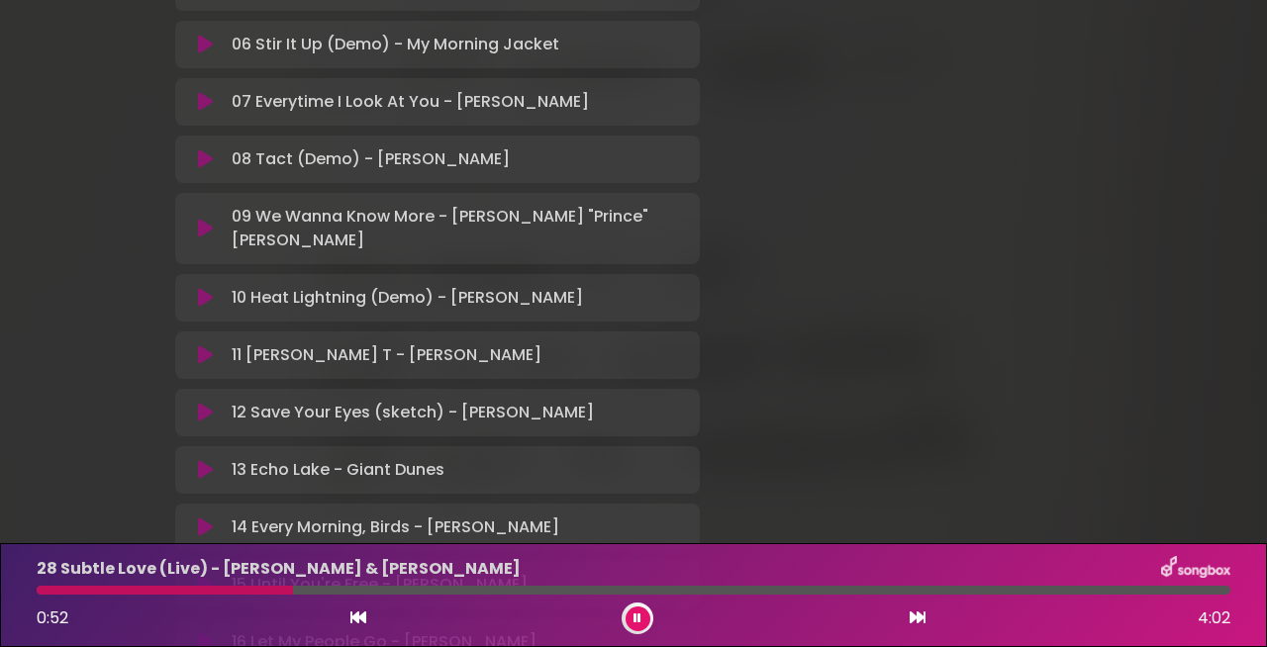
click at [198, 518] on icon at bounding box center [205, 528] width 15 height 20
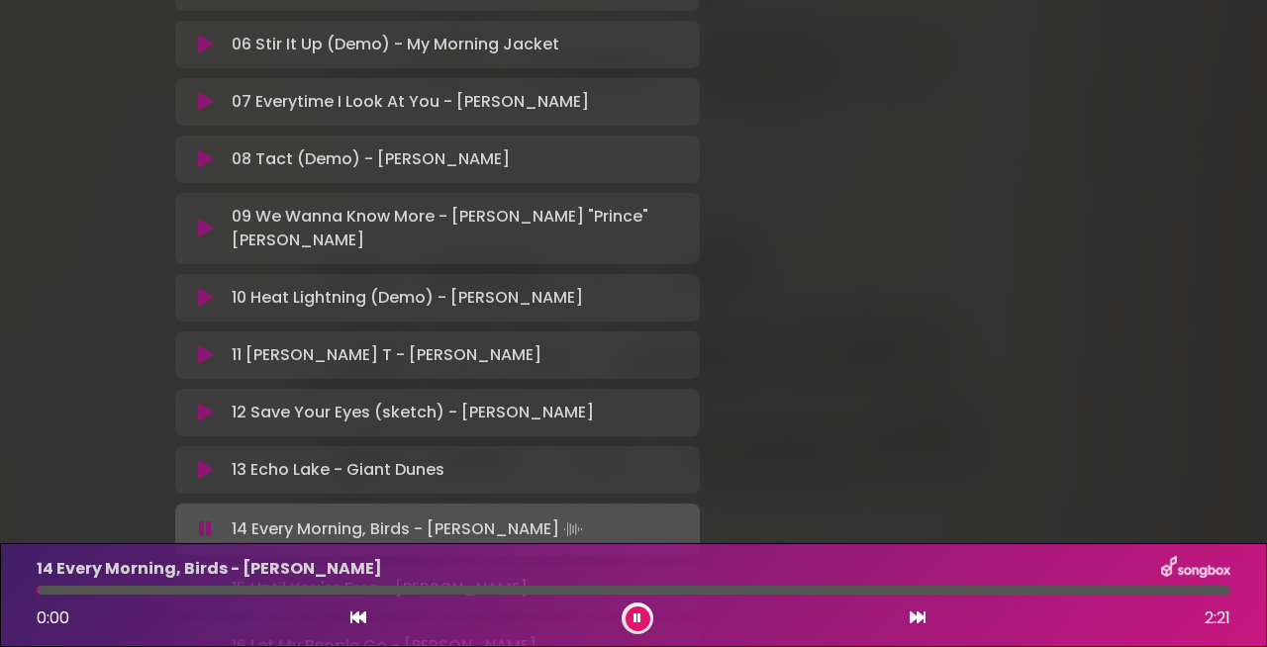
click at [327, 591] on div at bounding box center [634, 590] width 1194 height 9
click at [567, 588] on div at bounding box center [634, 590] width 1194 height 9
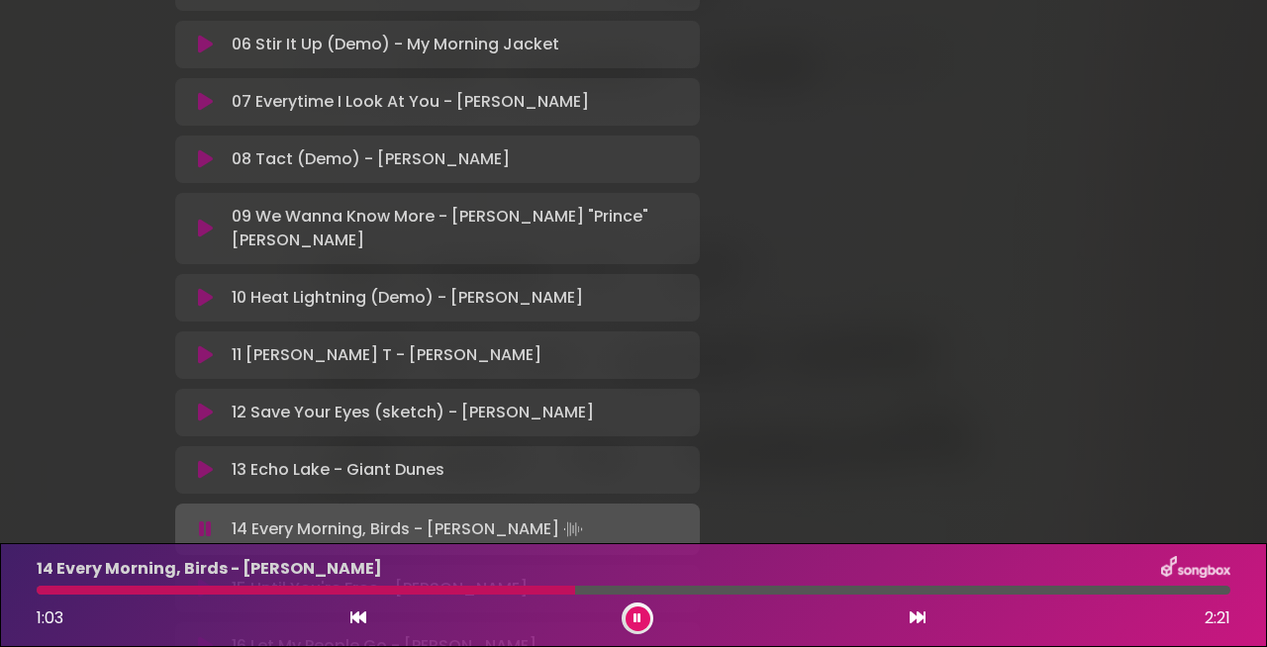
click at [755, 588] on div at bounding box center [634, 590] width 1194 height 9
click at [203, 460] on icon at bounding box center [205, 470] width 15 height 20
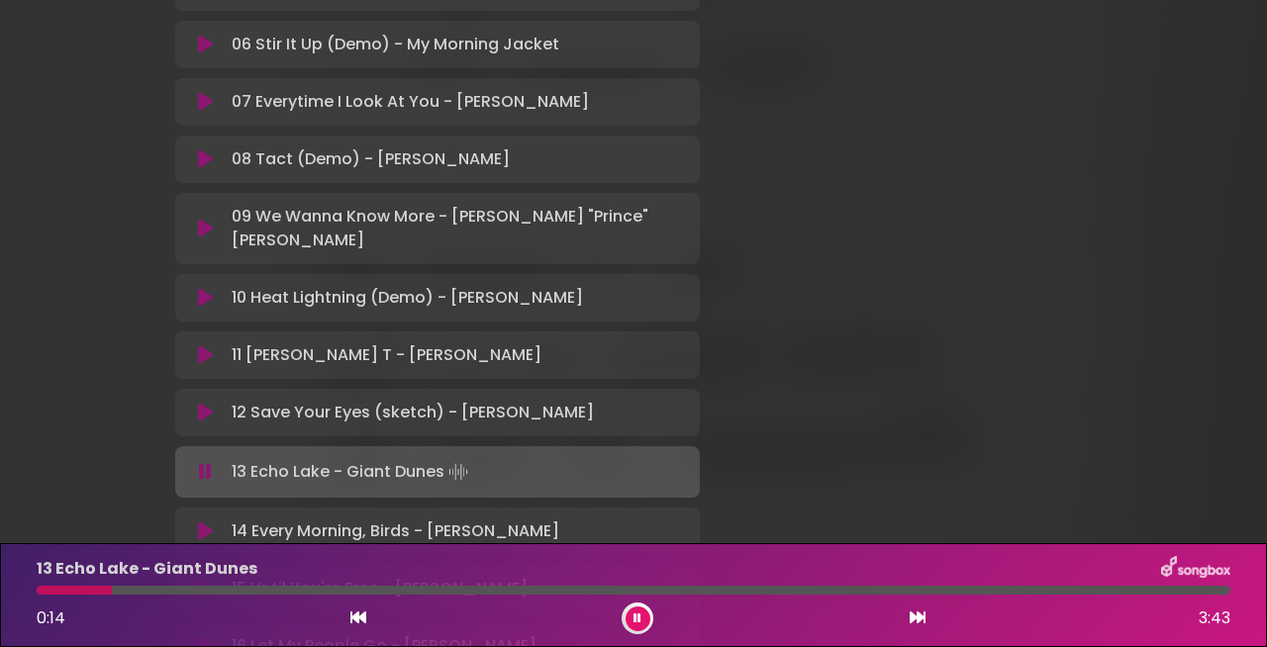
click at [342, 575] on div "13 Echo Lake - Giant Dunes" at bounding box center [634, 569] width 1218 height 26
click at [345, 584] on div "13 Echo Lake - Giant Dunes 0:14 3:43" at bounding box center [634, 595] width 1218 height 78
click at [345, 591] on div at bounding box center [634, 590] width 1194 height 9
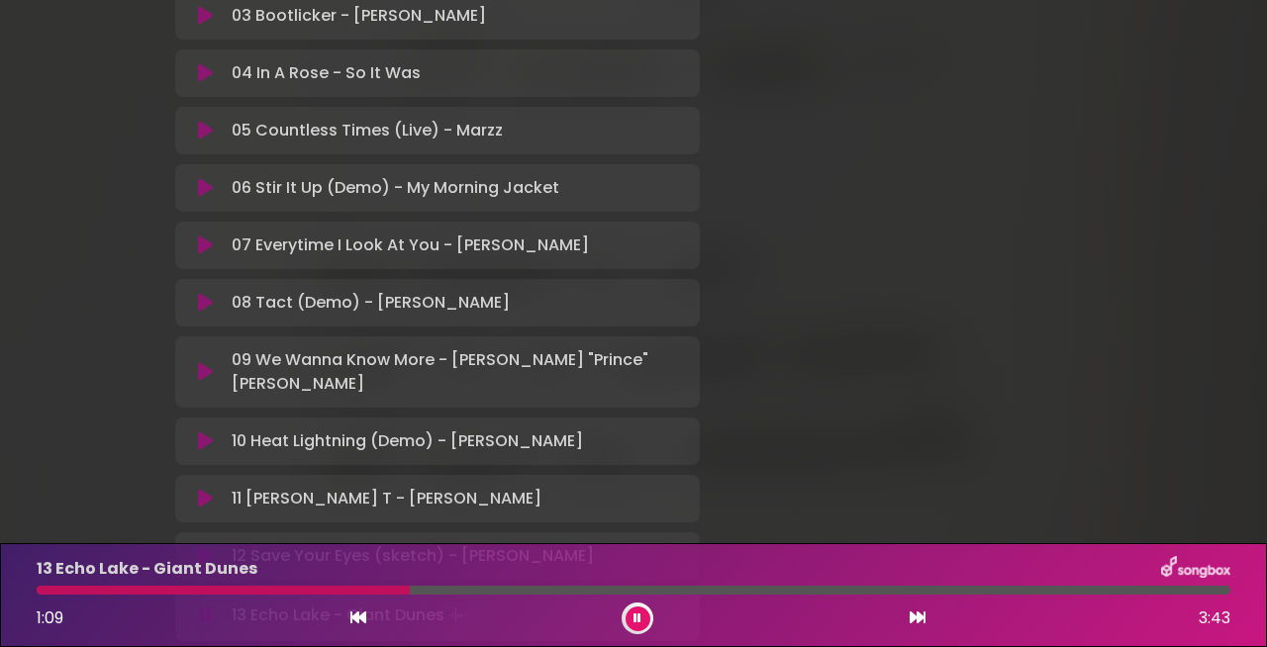
scroll to position [595, 0]
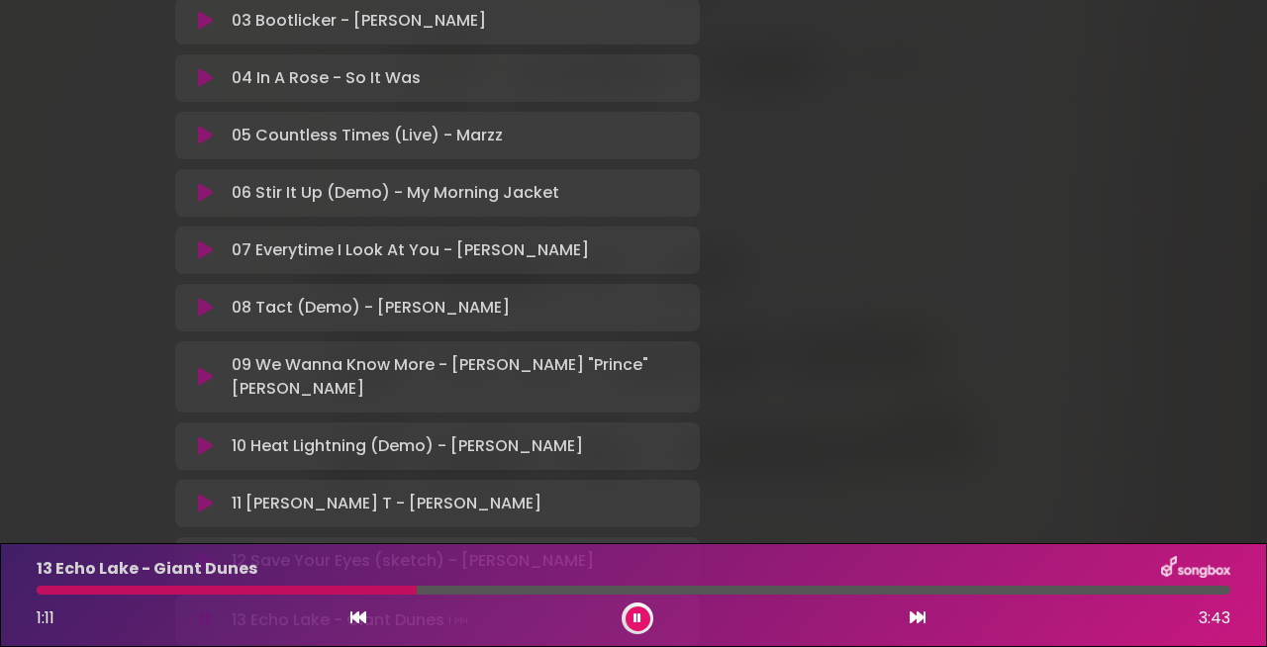
click at [205, 241] on icon at bounding box center [205, 251] width 15 height 20
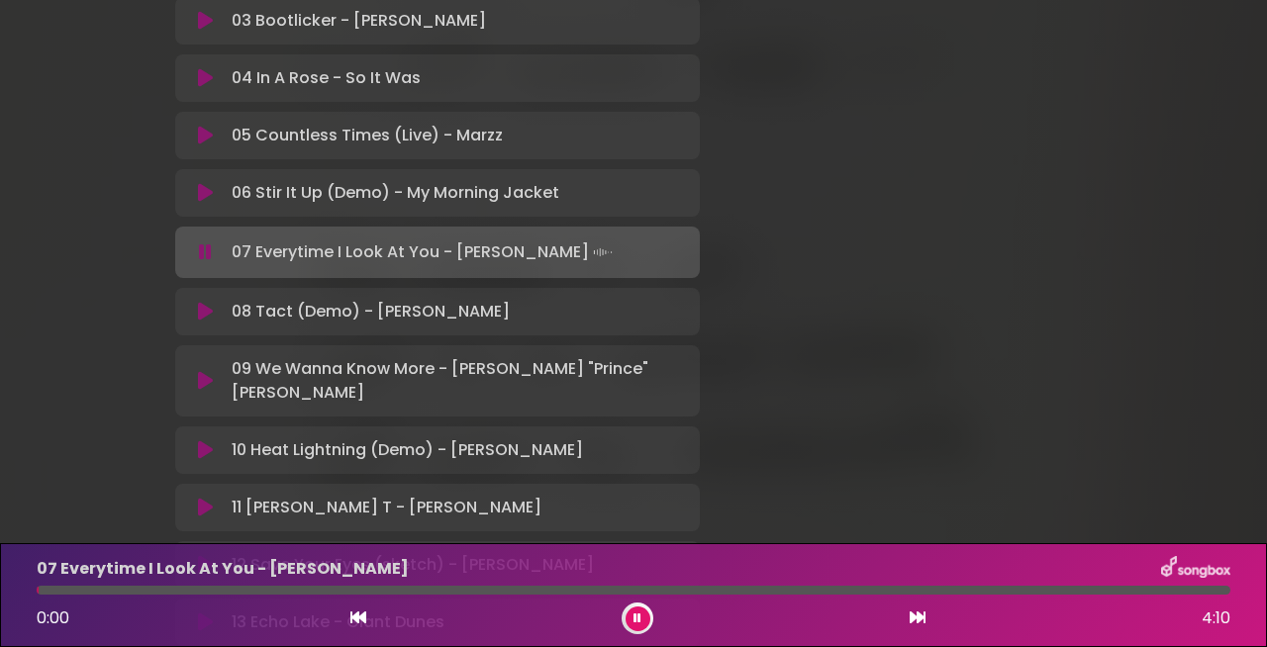
click at [264, 593] on div at bounding box center [634, 590] width 1194 height 9
click at [657, 589] on div at bounding box center [634, 590] width 1194 height 9
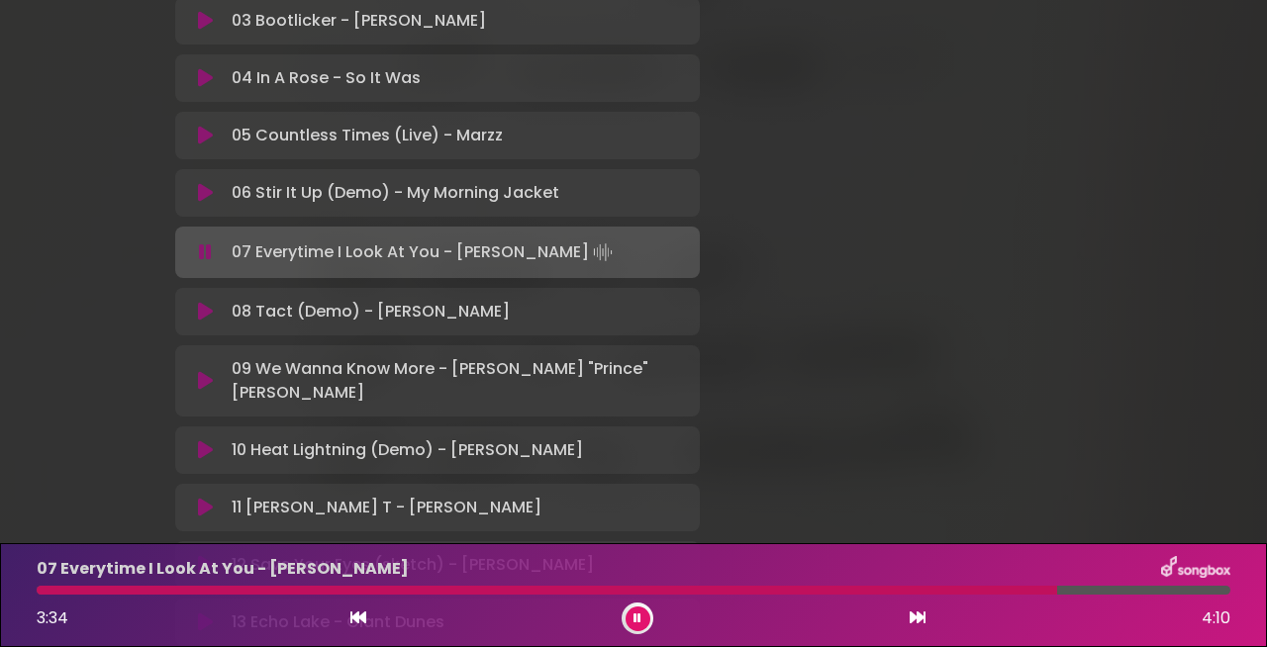
click at [646, 617] on button at bounding box center [638, 619] width 25 height 25
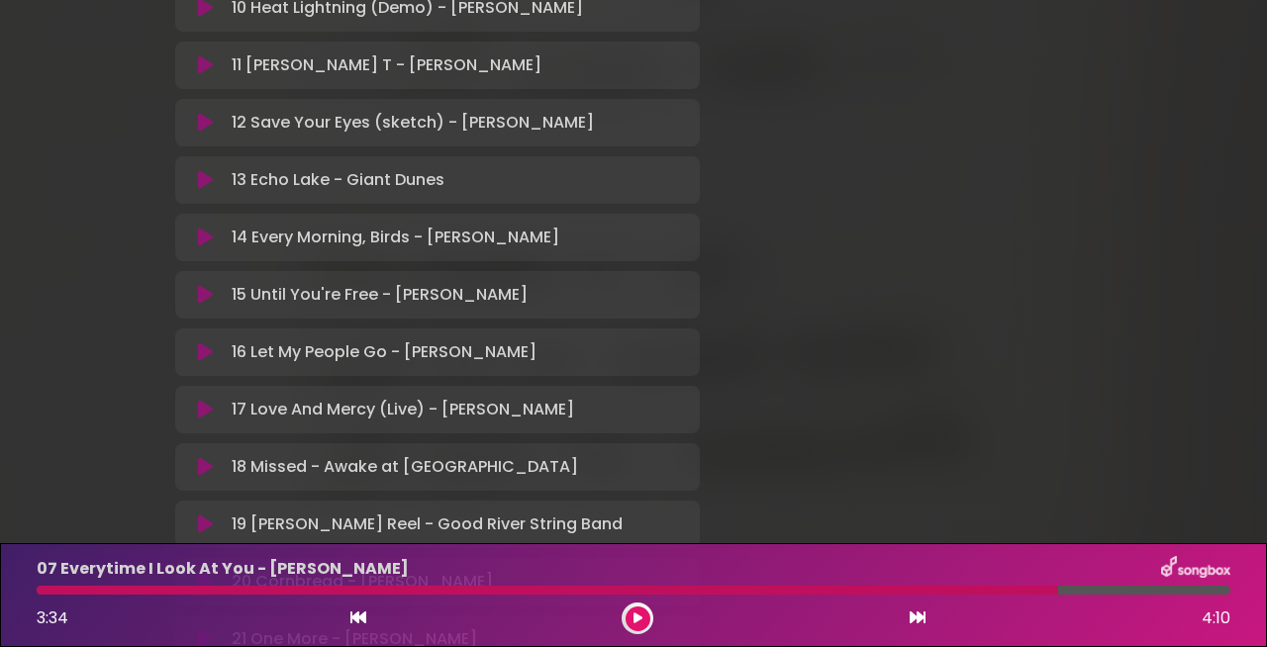
scroll to position [1671, 0]
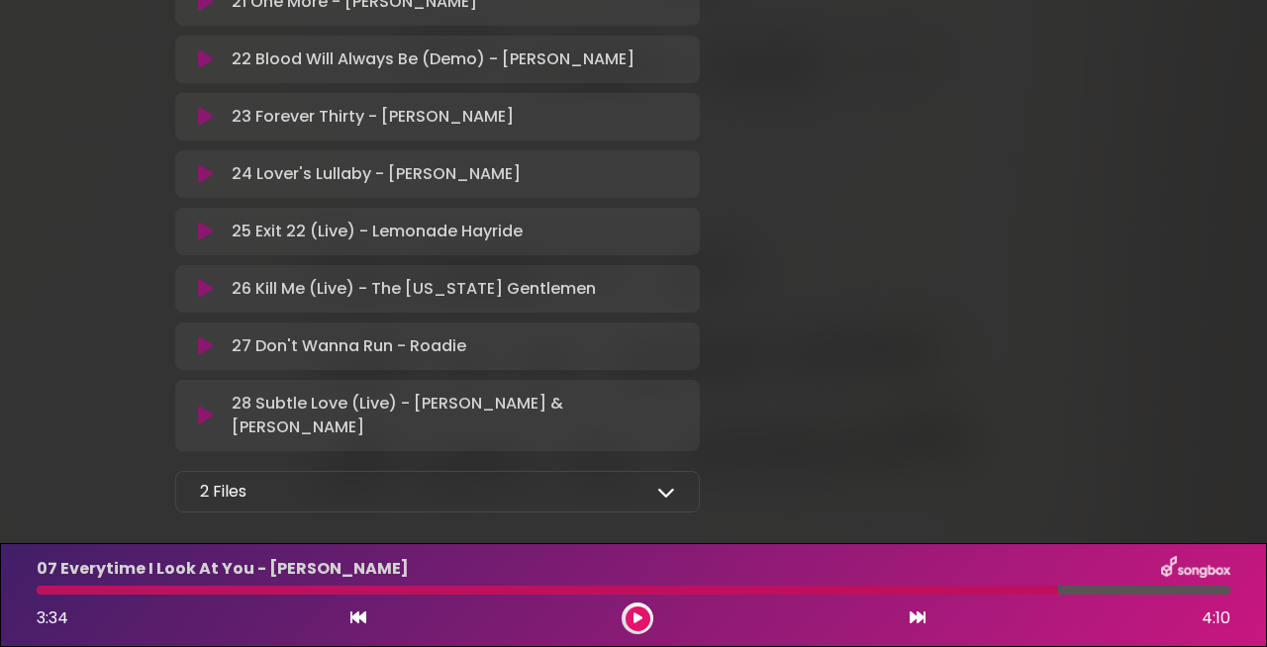
click at [665, 483] on icon at bounding box center [666, 492] width 18 height 18
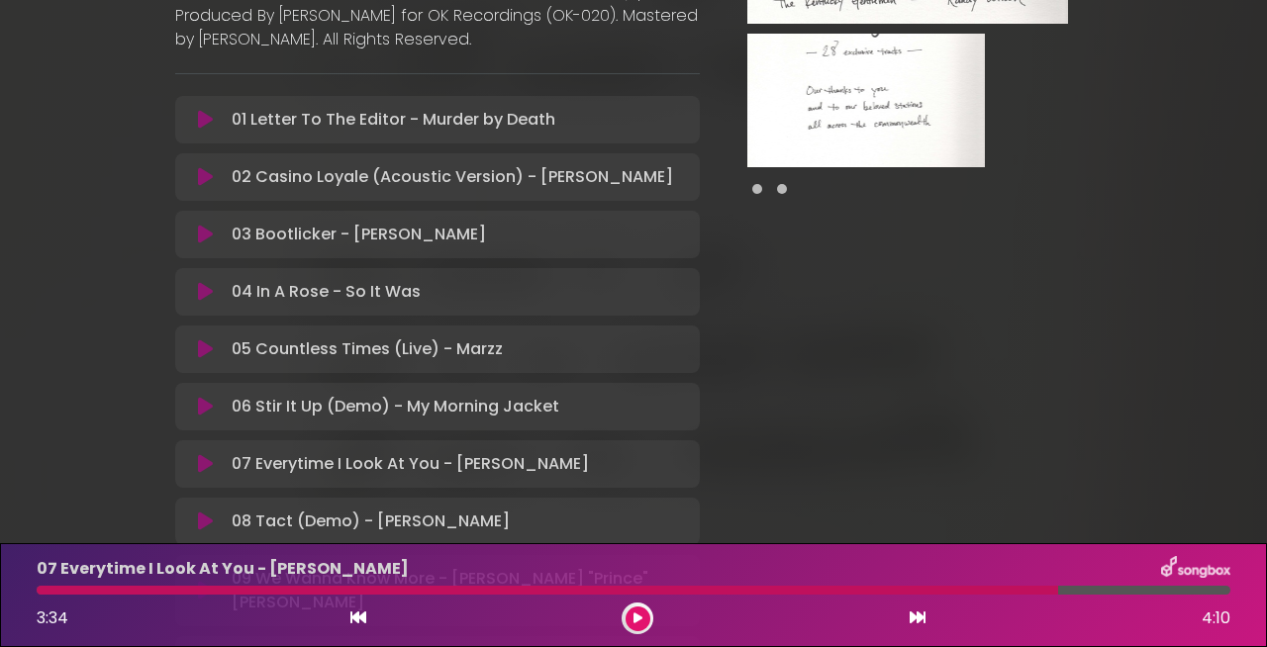
scroll to position [437, 0]
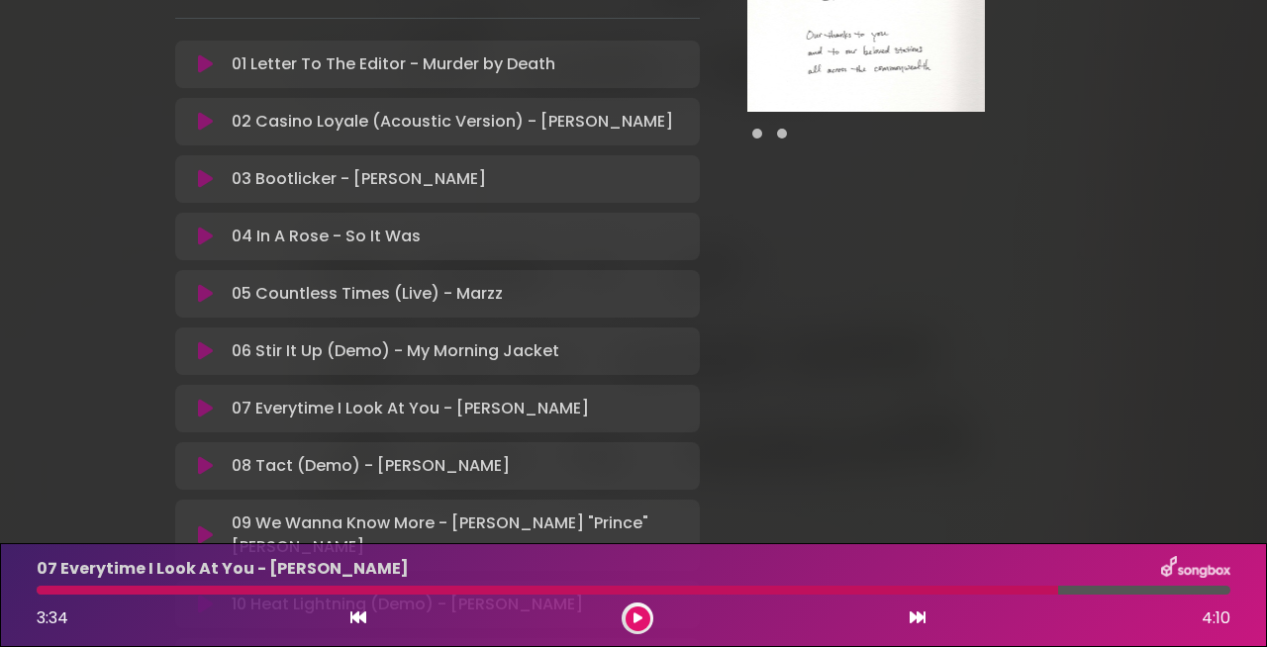
click at [211, 399] on icon at bounding box center [205, 409] width 15 height 20
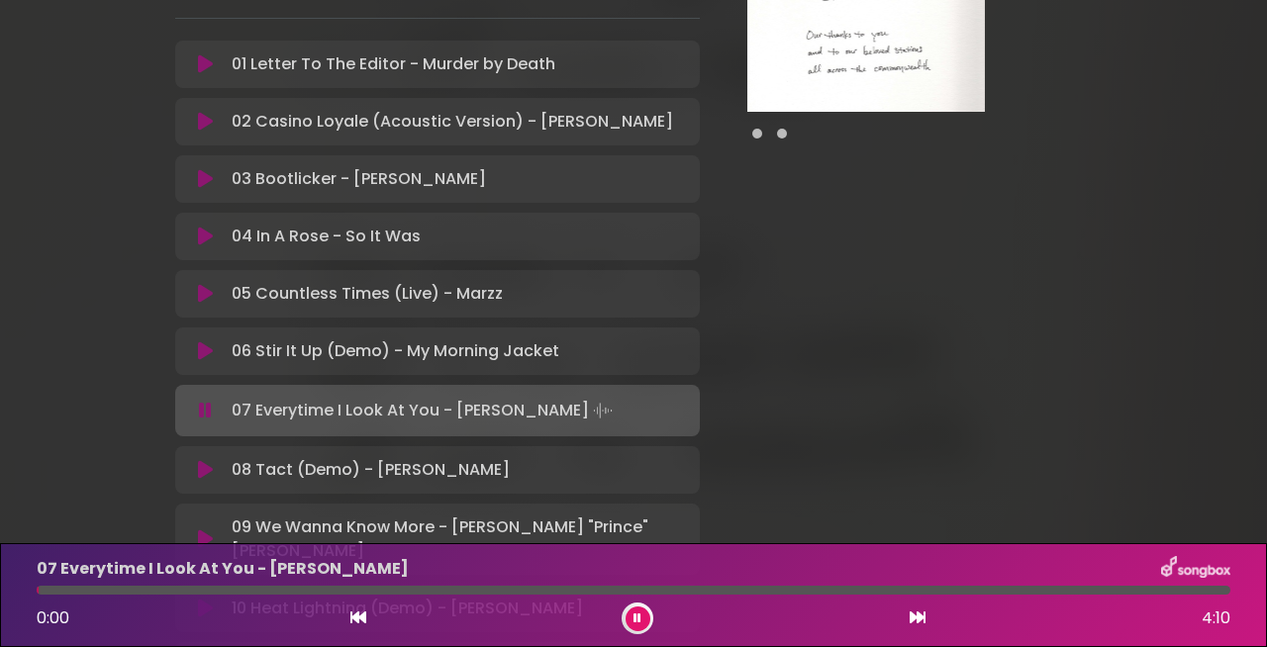
click at [39, 592] on div at bounding box center [634, 590] width 1194 height 9
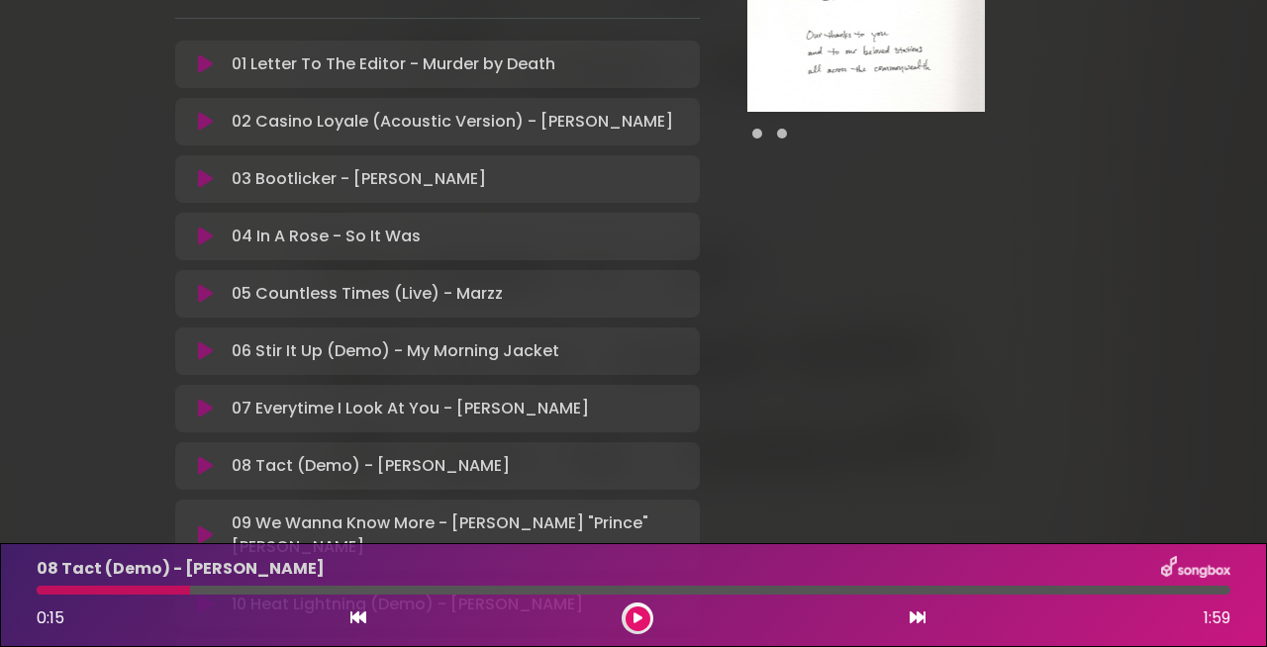
click at [640, 607] on button at bounding box center [638, 619] width 25 height 25
